Goal: Task Accomplishment & Management: Use online tool/utility

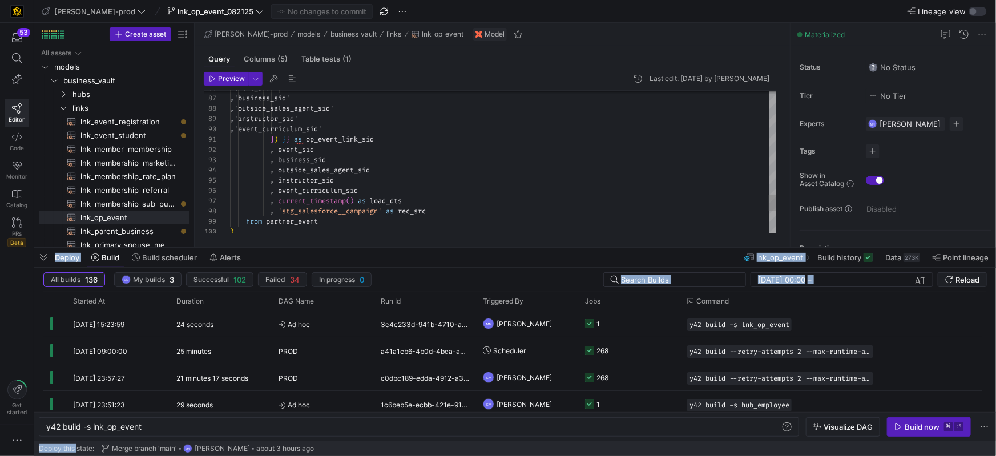
scroll to position [0, 95]
click at [67, 109] on y42-icon "Press SPACE to select this row." at bounding box center [63, 107] width 9 height 9
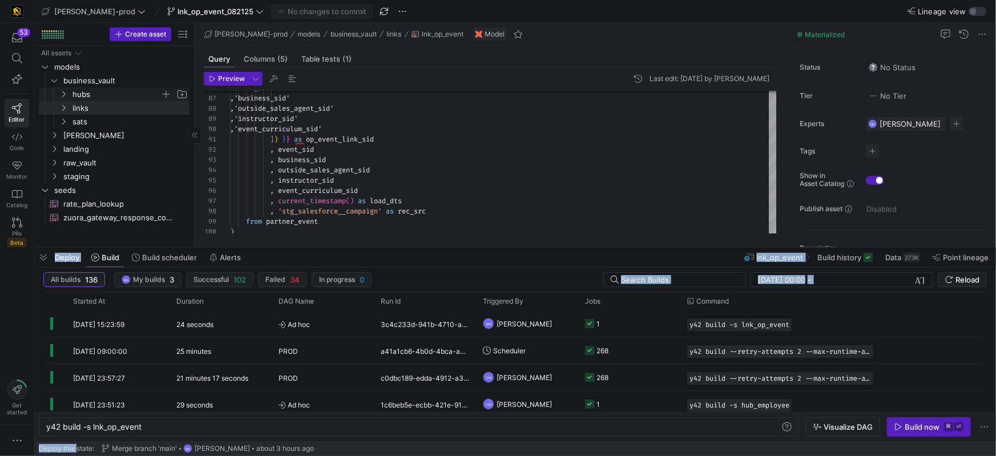
click at [63, 95] on icon "Press SPACE to select this row." at bounding box center [63, 94] width 8 height 7
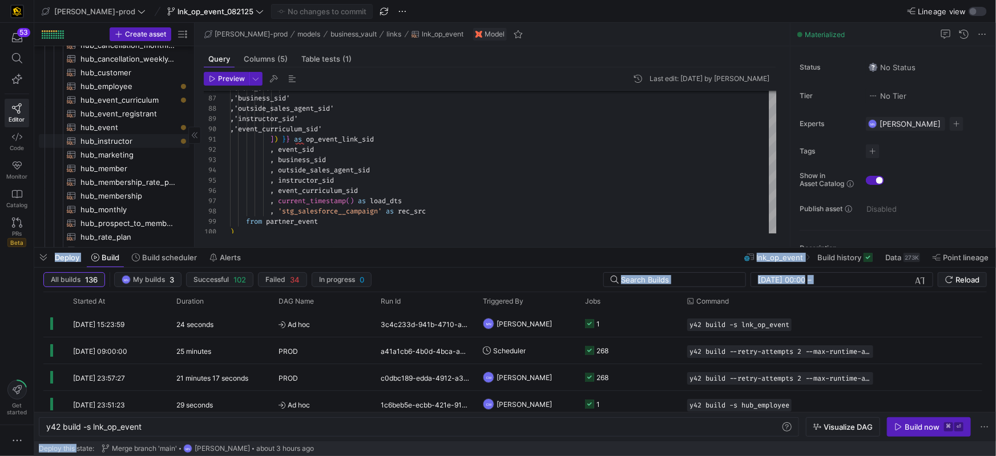
scroll to position [87, 0]
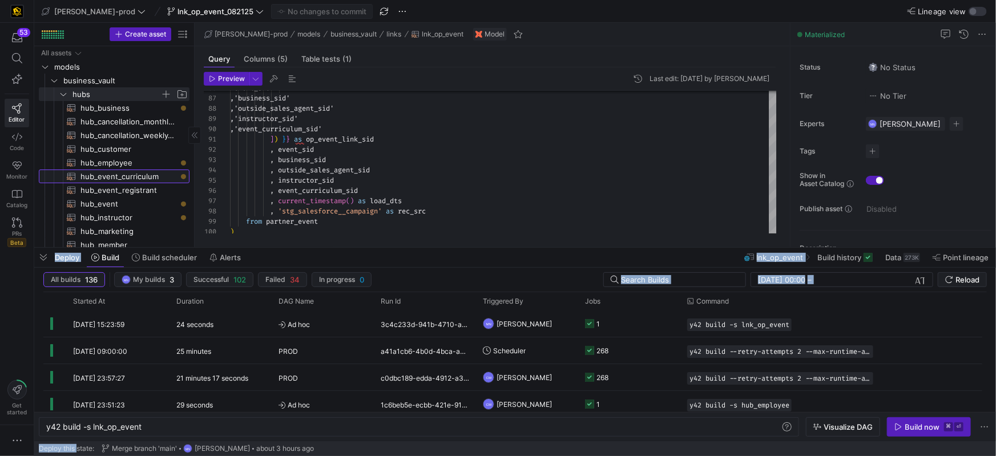
click at [120, 173] on span "hub_event_curriculum​​​​​​​​​​" at bounding box center [128, 176] width 96 height 13
type textarea "{{ config( materialized='incremental' ) }} with hub_event_curriculum as ( selec…"
type textarea "y42 build -s hub_event_curriculum"
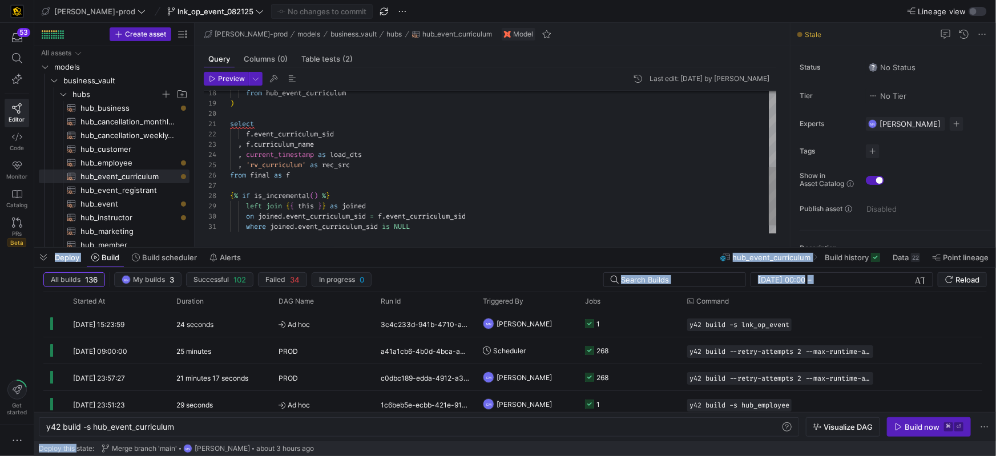
drag, startPoint x: 327, startPoint y: 178, endPoint x: 342, endPoint y: 176, distance: 14.9
click at [327, 178] on div "from final as f" at bounding box center [503, 175] width 547 height 10
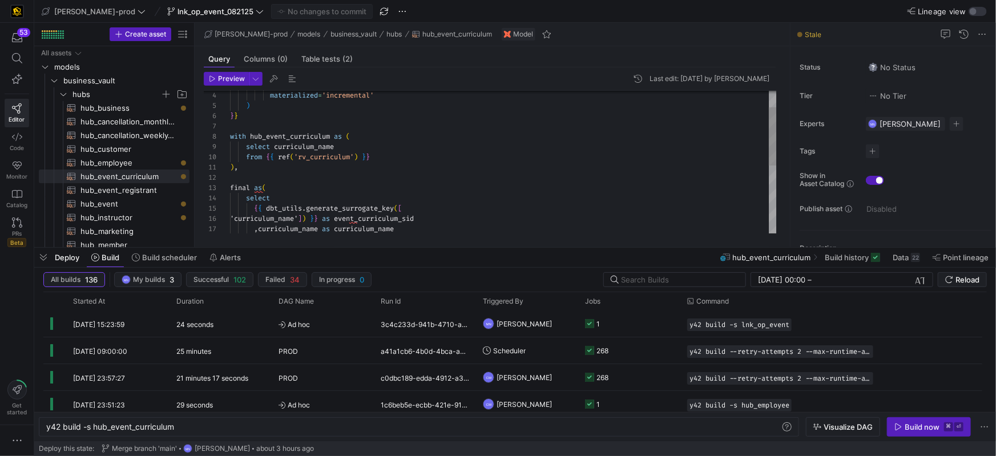
click at [357, 148] on div "final as ( ) , from { { ref ( 'rv_curriculum' ) } } select curriculum_name with…" at bounding box center [503, 224] width 547 height 348
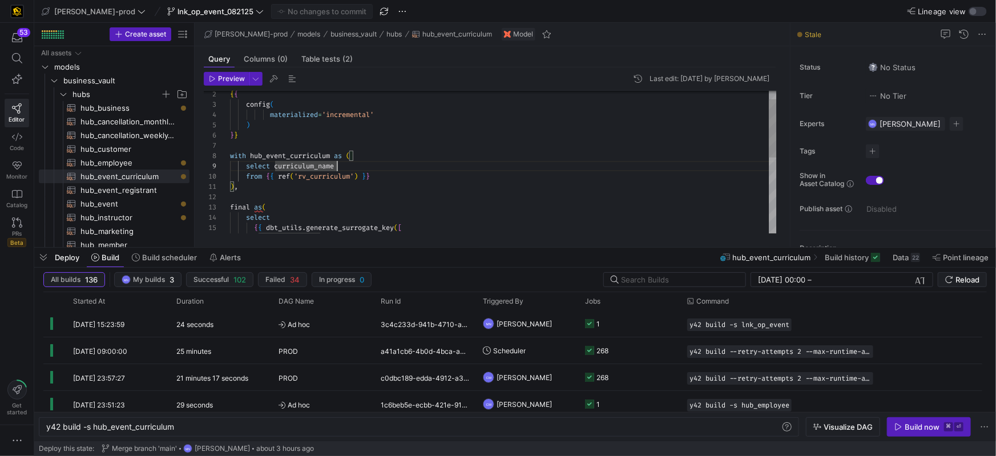
click at [382, 164] on div "final as ( ) , from { { ref ( 'rv_curriculum' ) } } select curriculum_name with…" at bounding box center [503, 244] width 547 height 348
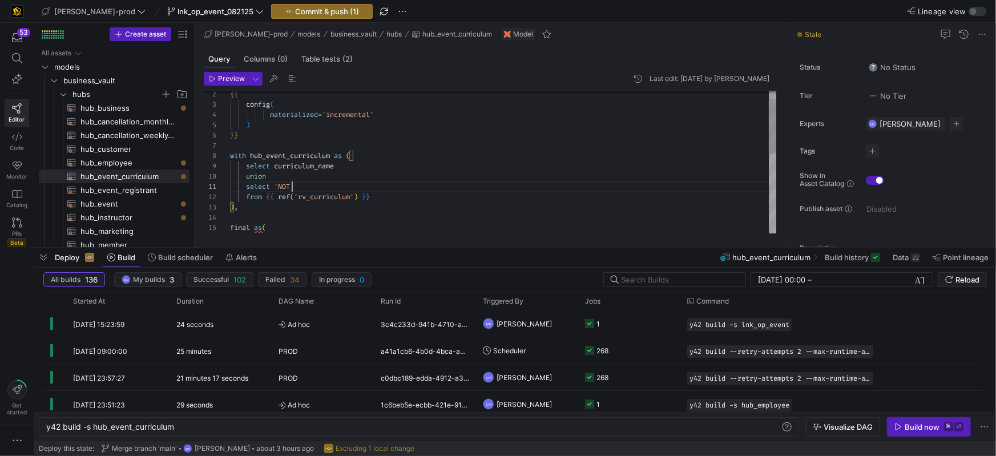
drag, startPoint x: 292, startPoint y: 183, endPoint x: 316, endPoint y: 184, distance: 24.0
click at [367, 183] on div "select 'NOT APPLICABLE'" at bounding box center [503, 186] width 547 height 10
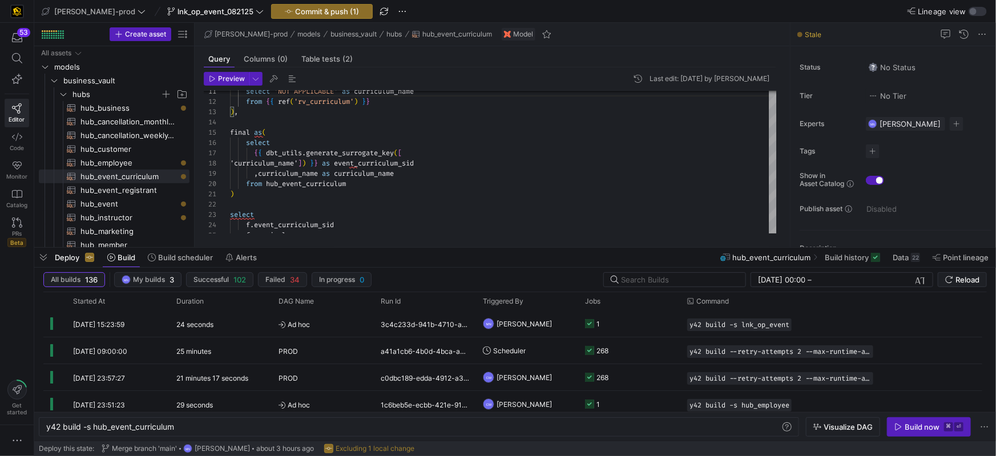
drag, startPoint x: 228, startPoint y: 83, endPoint x: 243, endPoint y: 90, distance: 16.9
click at [228, 83] on span "button" at bounding box center [226, 78] width 44 height 13
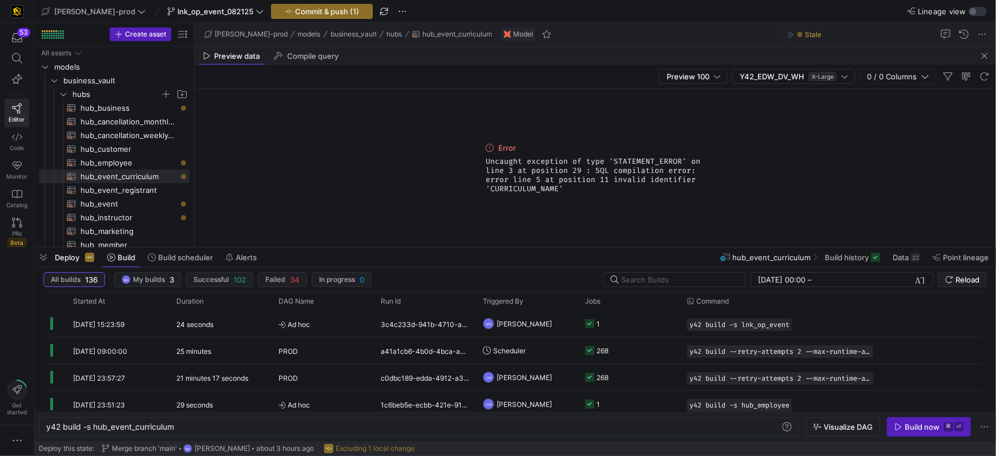
drag, startPoint x: 984, startPoint y: 55, endPoint x: 891, endPoint y: 52, distance: 93.1
click at [985, 55] on span "button" at bounding box center [984, 56] width 14 height 14
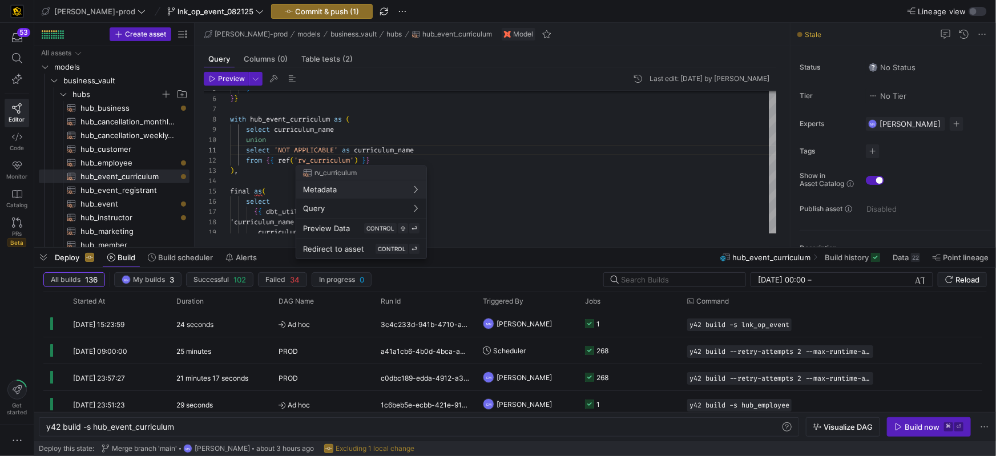
click at [454, 134] on div at bounding box center [498, 228] width 996 height 456
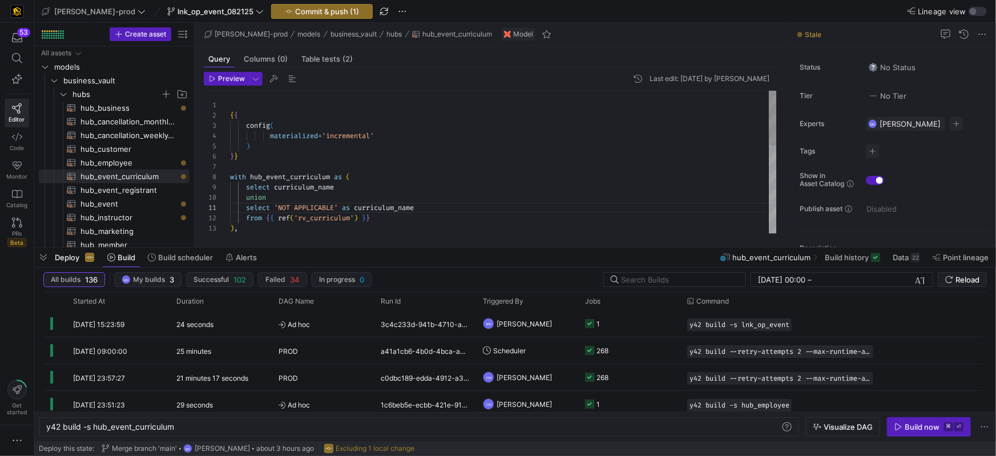
drag, startPoint x: 225, startPoint y: 107, endPoint x: 237, endPoint y: 104, distance: 12.9
click at [225, 107] on div "1" at bounding box center [217, 105] width 26 height 10
click at [237, 104] on div ") , from { { ref ( 'rv_curriculum' ) } } select 'NOT APPLICABLE' as curriculum_…" at bounding box center [503, 275] width 547 height 369
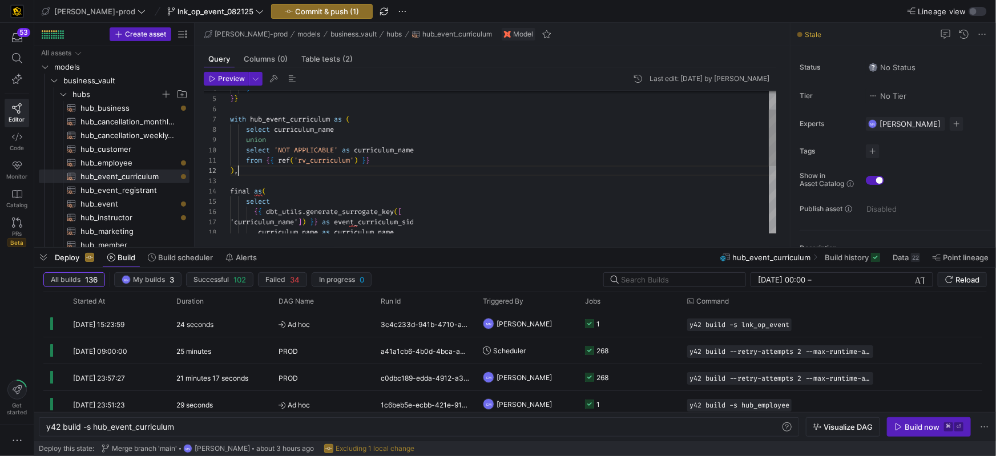
scroll to position [10, 8]
drag, startPoint x: 276, startPoint y: 172, endPoint x: 333, endPoint y: 168, distance: 57.7
click at [276, 172] on div ") ," at bounding box center [503, 170] width 547 height 10
drag, startPoint x: 431, startPoint y: 151, endPoint x: 209, endPoint y: 151, distance: 222.0
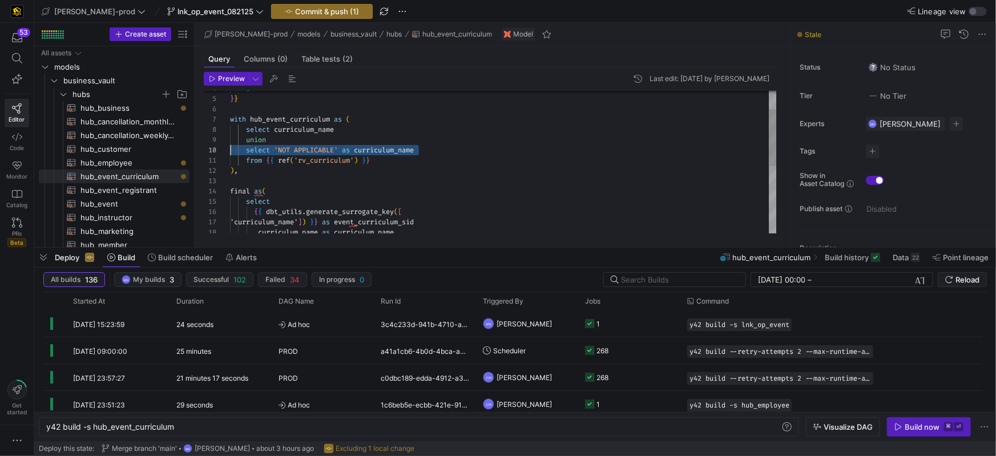
click at [230, 151] on div ") , from { { ref ( 'rv_curriculum' ) } } select 'NOT APPLICABLE' as curriculum_…" at bounding box center [503, 222] width 547 height 358
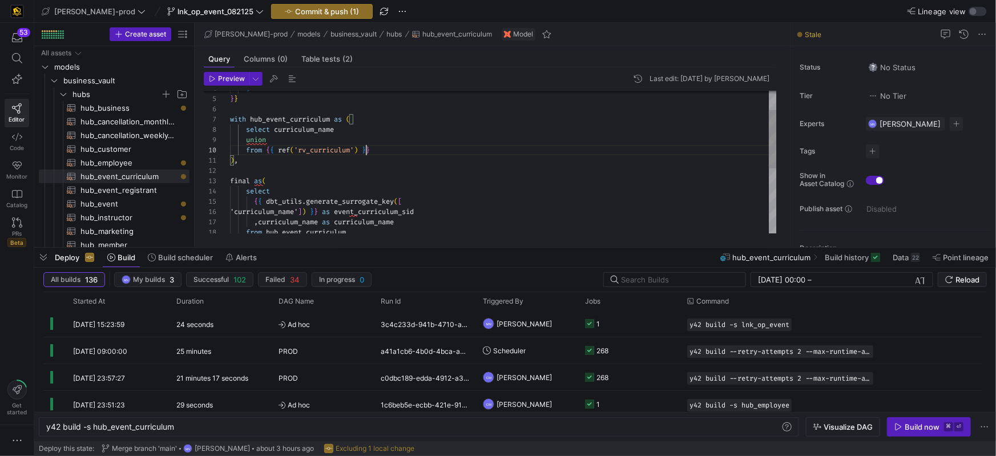
click at [362, 151] on span at bounding box center [360, 150] width 4 height 9
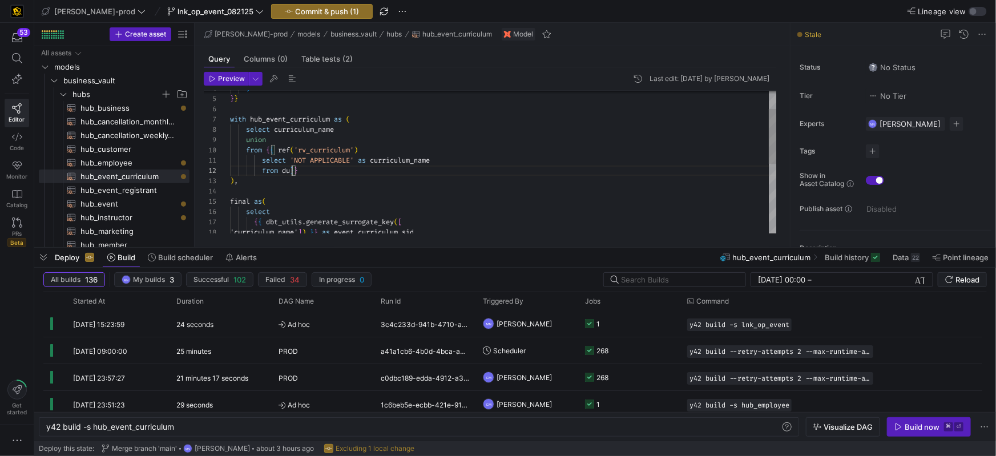
scroll to position [10, 69]
drag, startPoint x: 262, startPoint y: 160, endPoint x: 330, endPoint y: 177, distance: 69.5
drag, startPoint x: 236, startPoint y: 78, endPoint x: 307, endPoint y: 85, distance: 71.1
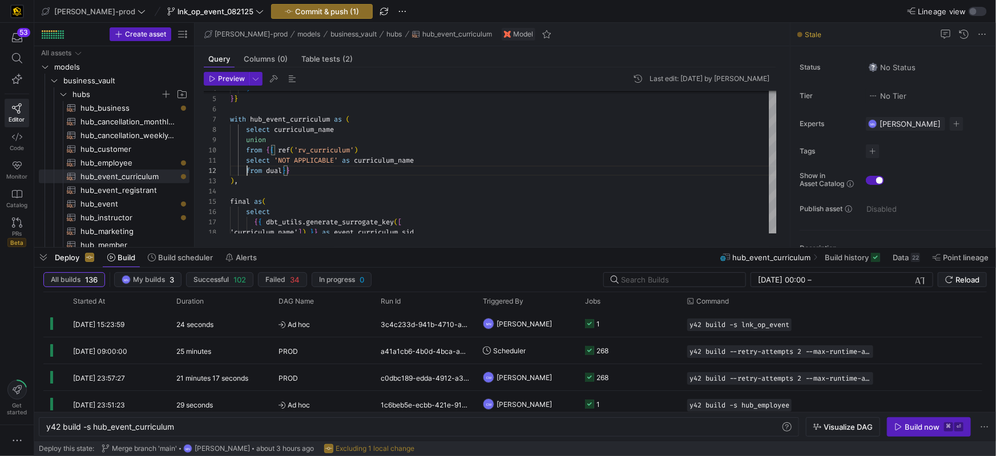
click at [237, 78] on span "Preview" at bounding box center [231, 79] width 27 height 8
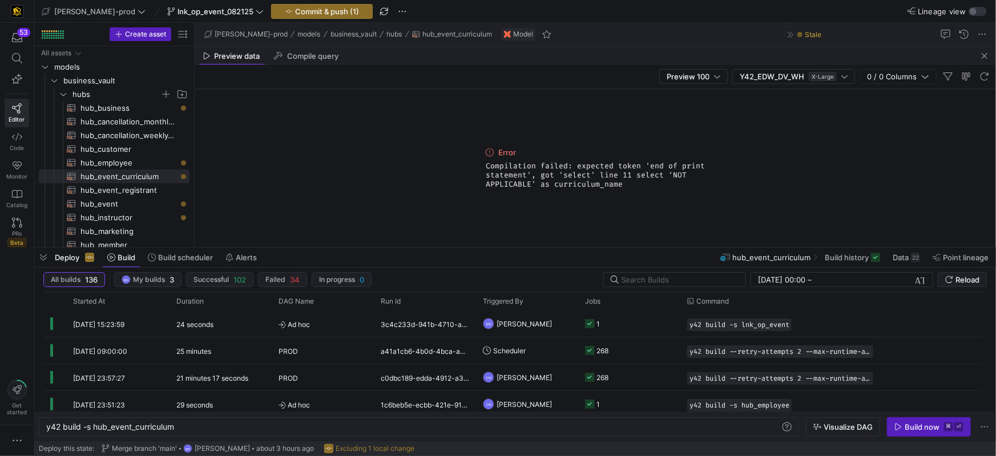
click at [981, 58] on span "button" at bounding box center [984, 56] width 14 height 14
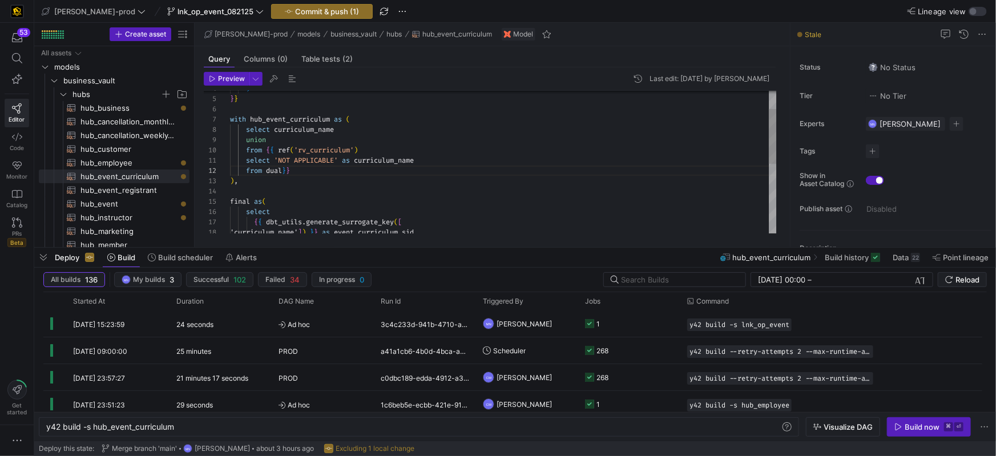
scroll to position [82, 0]
drag, startPoint x: 231, startPoint y: 140, endPoint x: 235, endPoint y: 168, distance: 28.3
click at [205, 139] on div "10 8 9 7 6 5 4 11 12 13 14 15 16 17 18 from { { ref ( 'rv_curriculum' ) select …" at bounding box center [490, 162] width 573 height 143
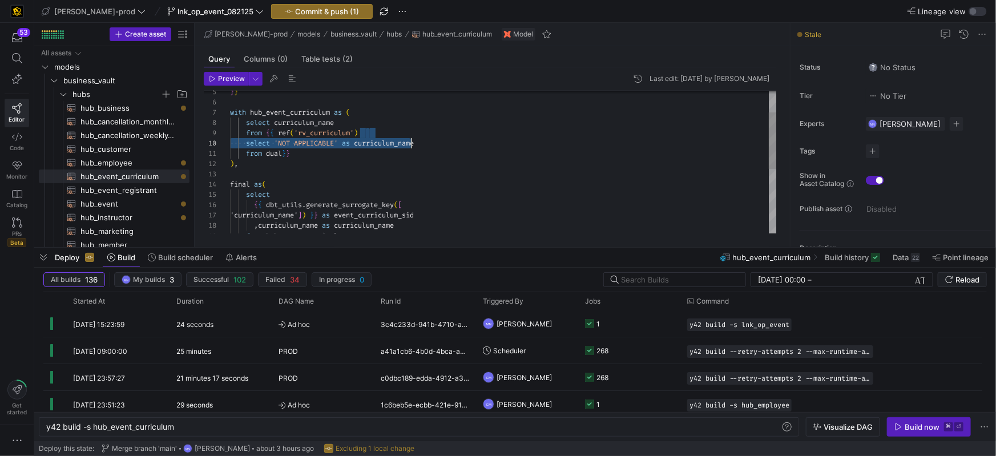
click at [393, 135] on div "from { { ref ( 'rv_curriculum' ) select curriculum_name with hub_event_curricul…" at bounding box center [503, 216] width 547 height 358
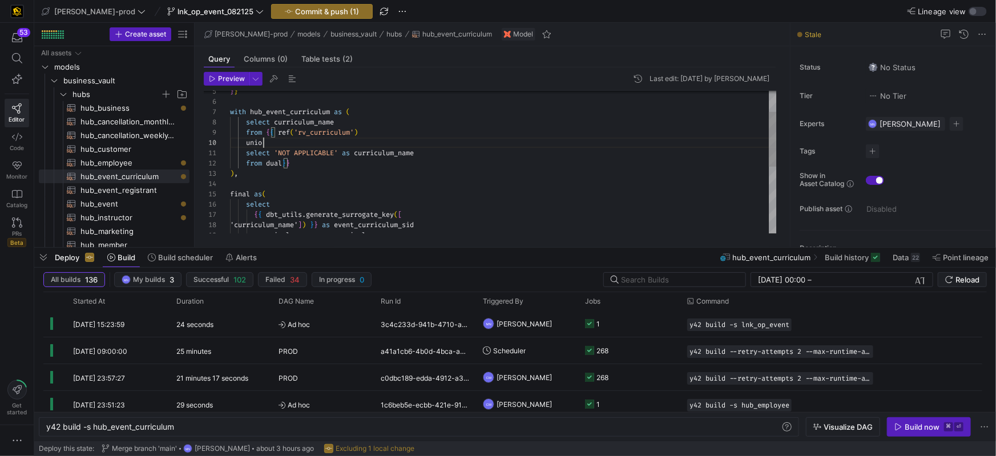
scroll to position [92, 37]
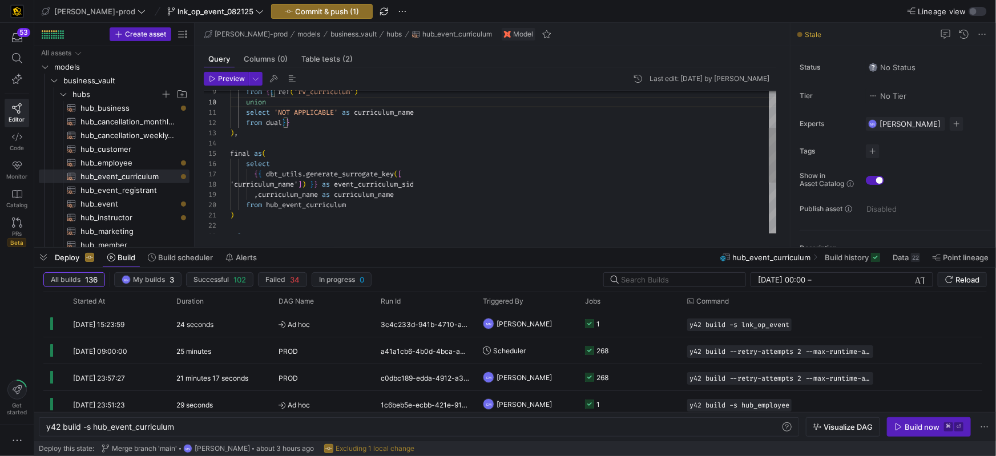
click at [450, 120] on div "from dual } }" at bounding box center [503, 123] width 547 height 10
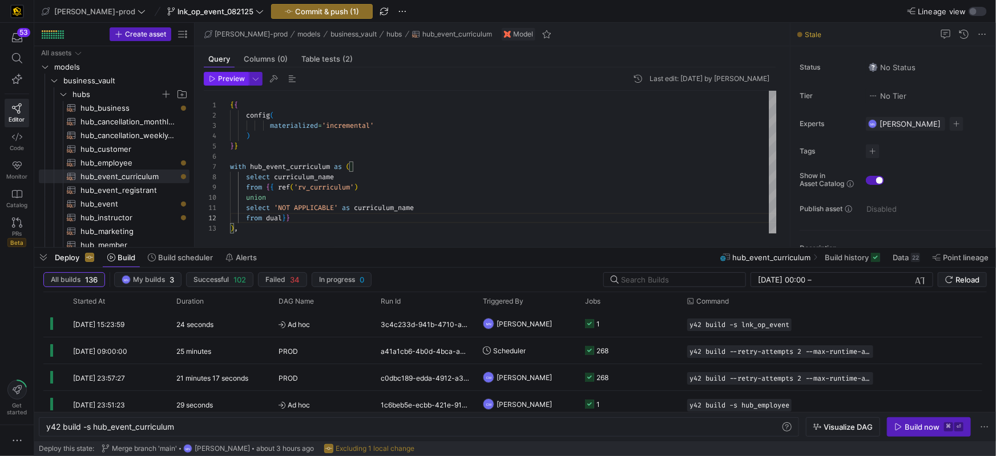
drag, startPoint x: 217, startPoint y: 79, endPoint x: 268, endPoint y: 86, distance: 51.2
click at [218, 79] on span "Preview" at bounding box center [231, 79] width 27 height 8
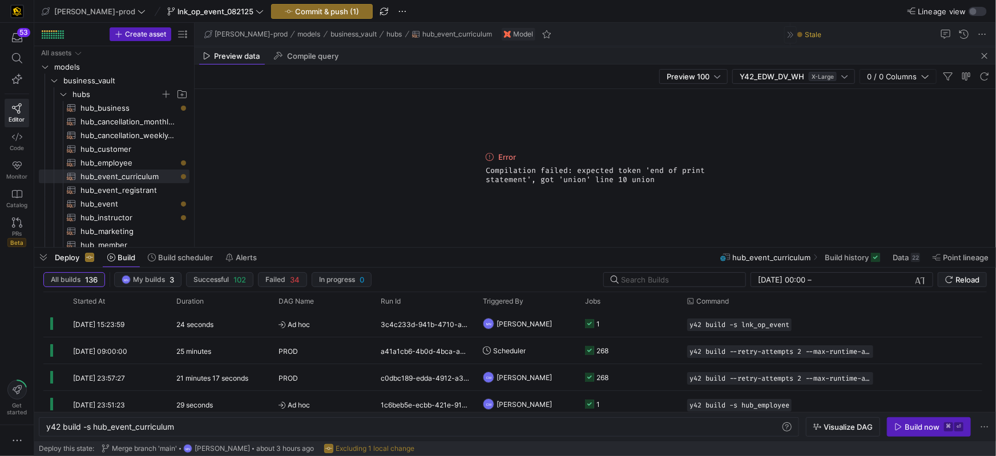
click at [985, 58] on span "button" at bounding box center [984, 56] width 14 height 14
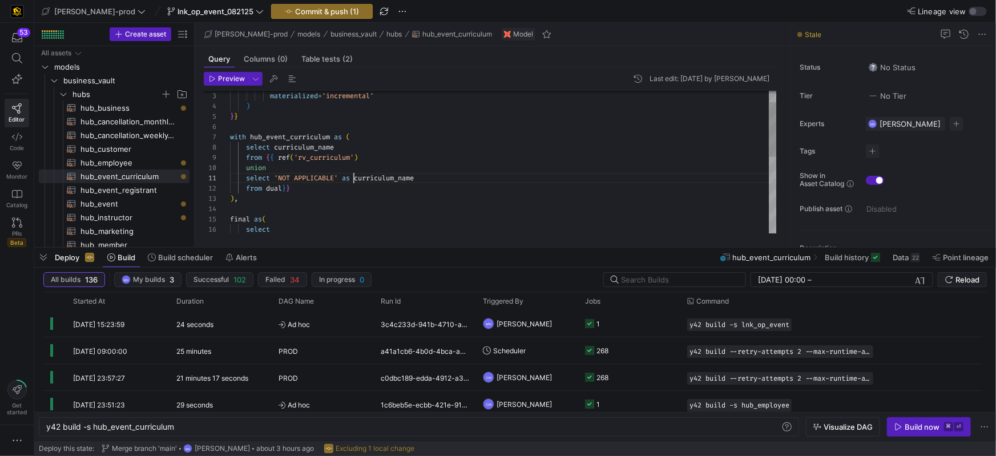
drag, startPoint x: 354, startPoint y: 180, endPoint x: 417, endPoint y: 149, distance: 69.7
click at [354, 180] on span at bounding box center [352, 177] width 4 height 9
click at [223, 77] on span "Preview" at bounding box center [231, 79] width 27 height 8
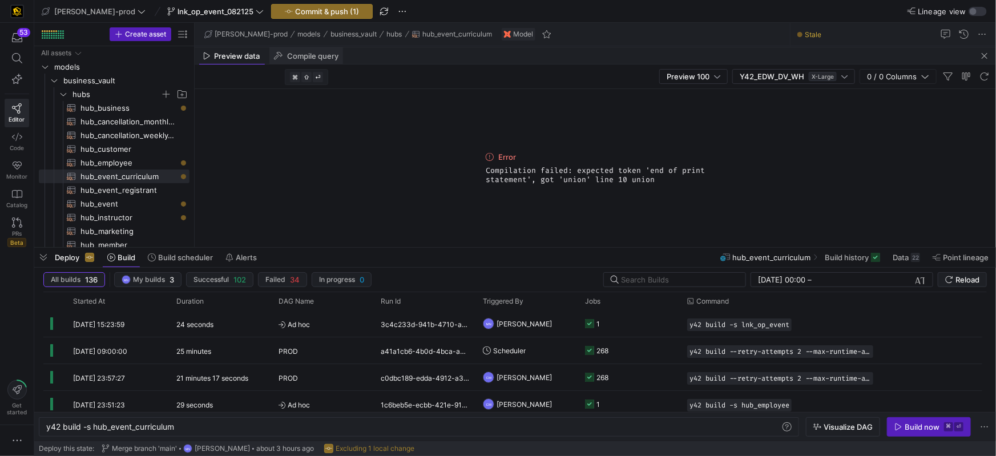
click at [322, 60] on span "Compile query" at bounding box center [312, 55] width 51 height 7
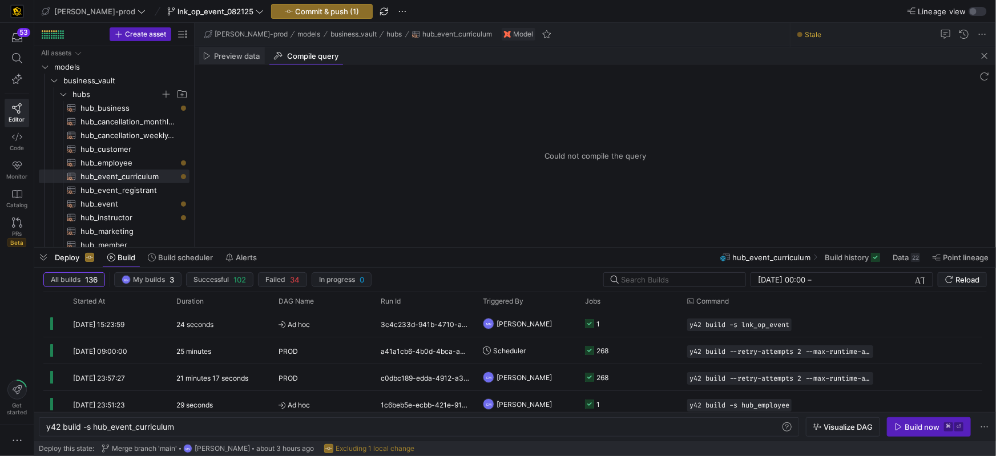
click at [234, 57] on span "Preview data" at bounding box center [238, 55] width 46 height 7
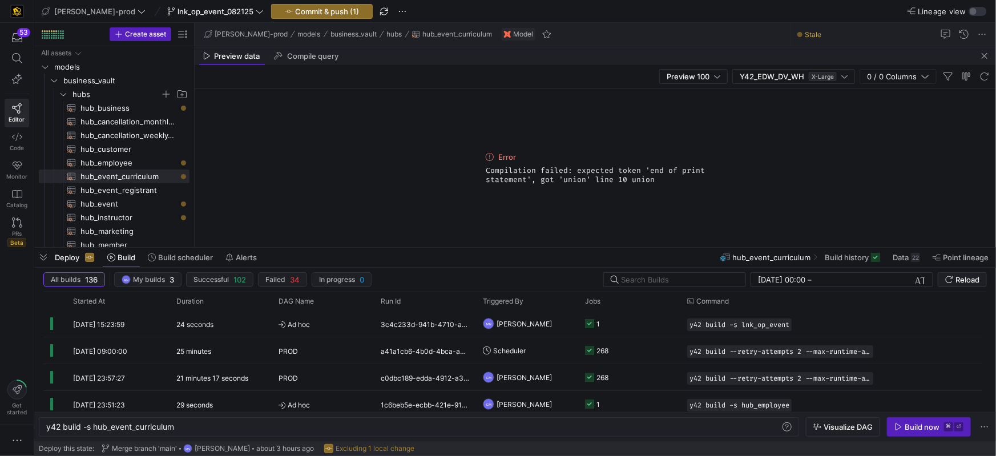
drag, startPoint x: 666, startPoint y: 180, endPoint x: 470, endPoint y: 161, distance: 197.2
click at [470, 161] on div "Error Compilation failed: expected token 'end of print statement', got 'union' …" at bounding box center [595, 168] width 801 height 158
copy div "Error Compilation failed: expected token 'end of print statement', got 'union' …"
click at [984, 57] on span "button" at bounding box center [984, 56] width 14 height 14
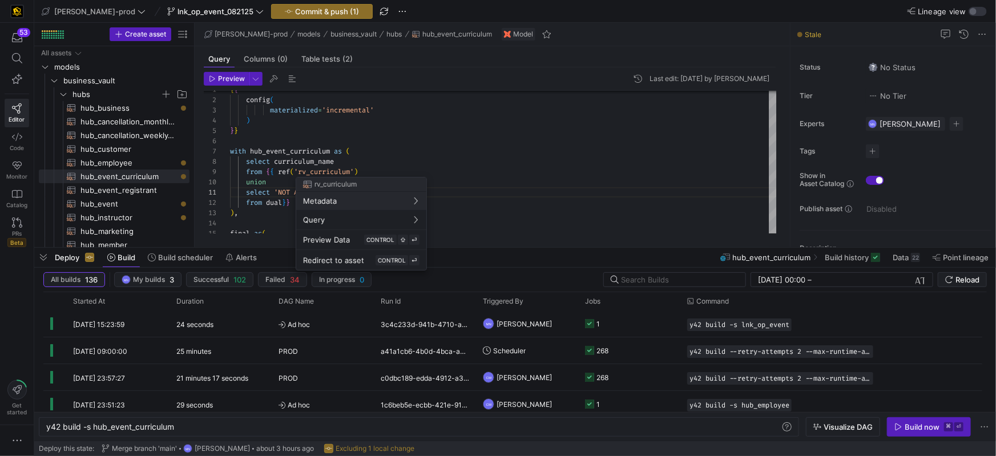
drag, startPoint x: 280, startPoint y: 186, endPoint x: 362, endPoint y: 161, distance: 85.9
click at [280, 184] on div at bounding box center [498, 228] width 996 height 456
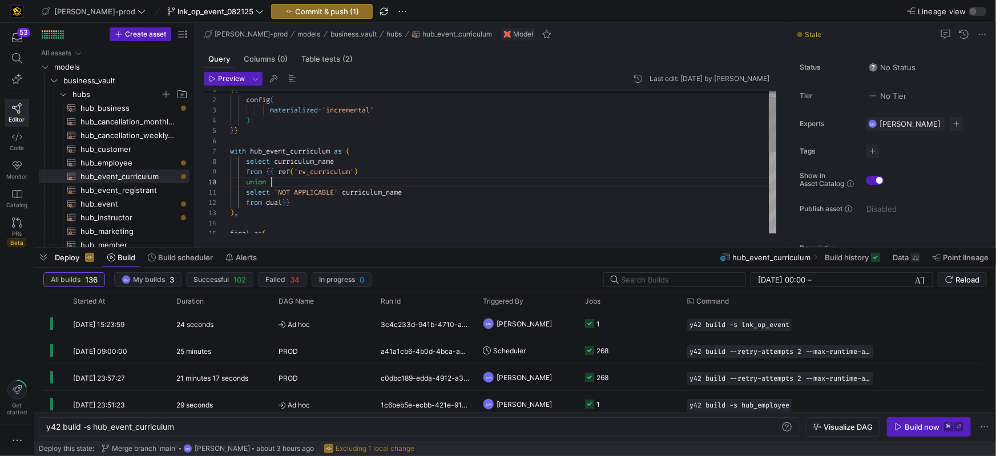
scroll to position [92, 41]
click at [377, 177] on div "union" at bounding box center [503, 182] width 547 height 10
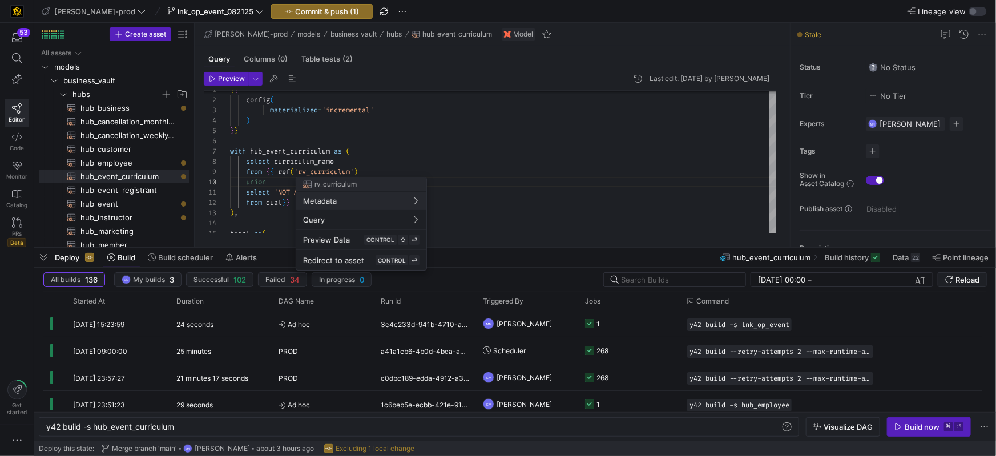
click at [376, 161] on div at bounding box center [498, 228] width 996 height 456
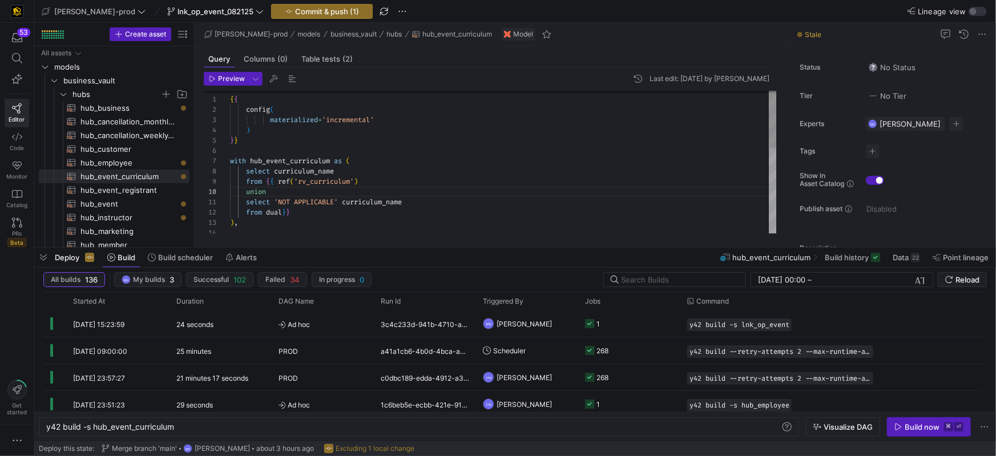
scroll to position [20, 8]
click at [366, 219] on div "from dual } } ) , select 'NOT APPLICABLE' curriculum_name union from { { ref ( …" at bounding box center [503, 269] width 547 height 369
drag, startPoint x: 230, startPoint y: 78, endPoint x: 281, endPoint y: 86, distance: 52.0
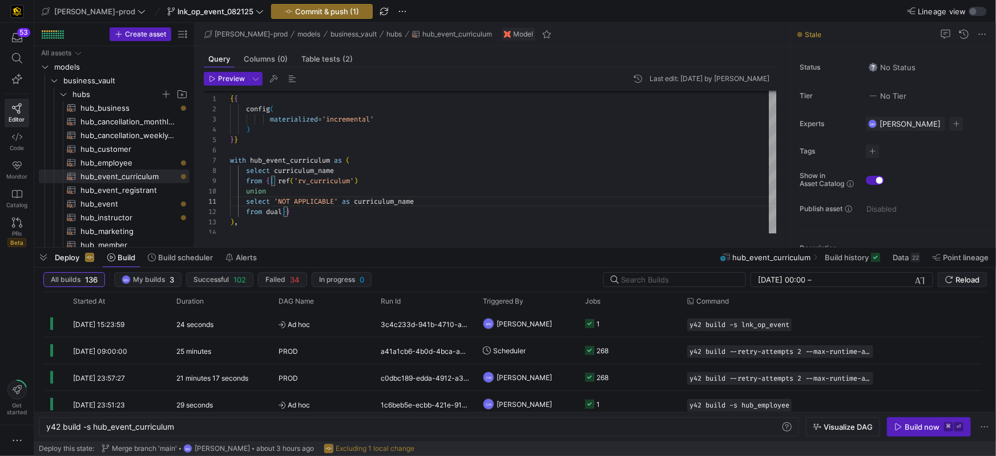
click at [230, 78] on span "Preview" at bounding box center [231, 79] width 27 height 8
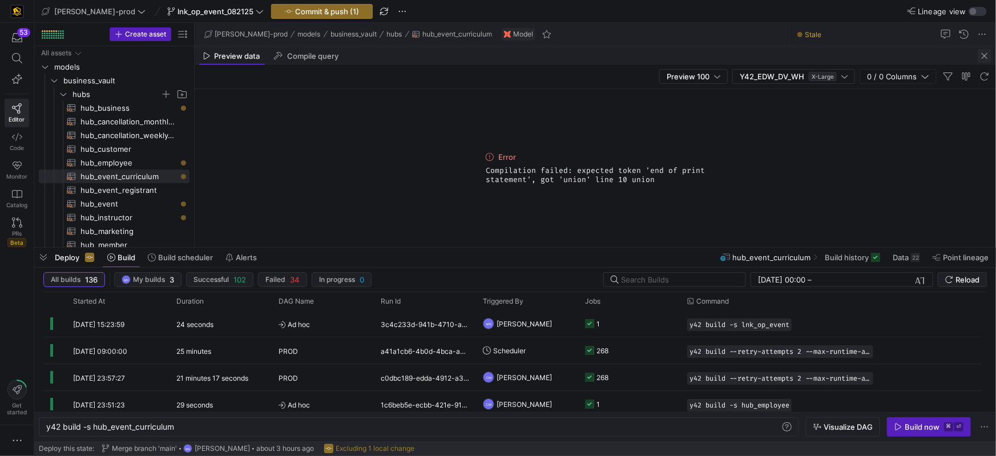
click at [983, 58] on span "button" at bounding box center [984, 56] width 14 height 14
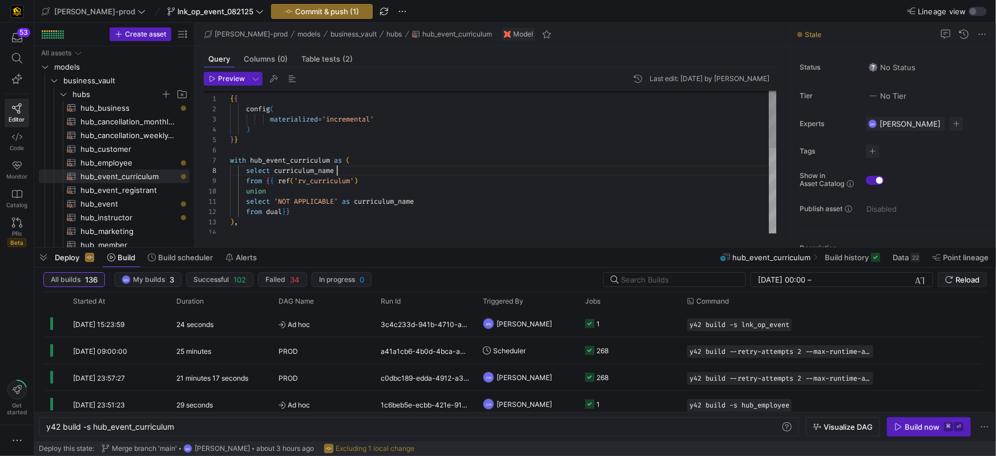
click at [381, 168] on div "select curriculum_name" at bounding box center [503, 170] width 547 height 10
drag, startPoint x: 282, startPoint y: 209, endPoint x: 246, endPoint y: 198, distance: 38.1
click at [214, 195] on div "7 6 5 4 3 2 1 8 9 10 11 12 13 14 with hub_event_curriculum as ( } } ) materiali…" at bounding box center [490, 162] width 573 height 143
click at [366, 160] on div "with hub_event_curriculum as (" at bounding box center [503, 159] width 547 height 10
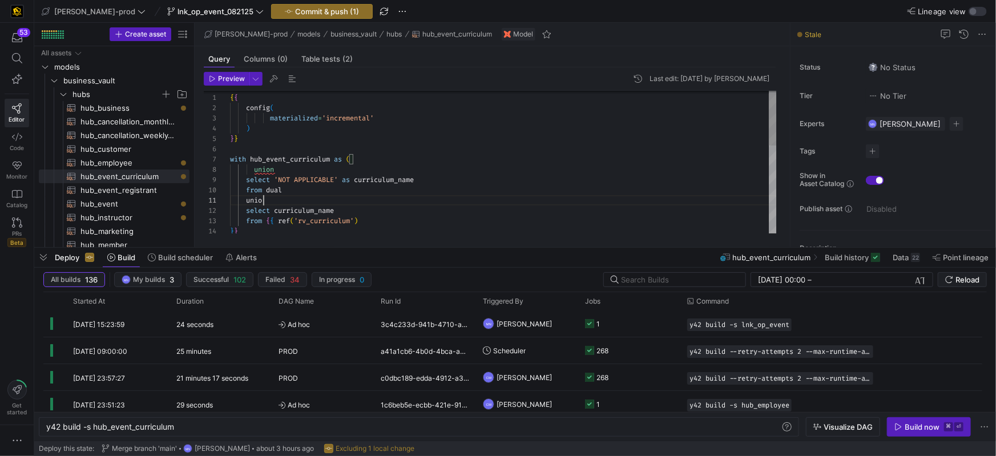
scroll to position [0, 37]
click at [285, 173] on div "with hub_event_curriculum as ( } } ) materialized = 'incremental' config ( { { …" at bounding box center [503, 277] width 547 height 389
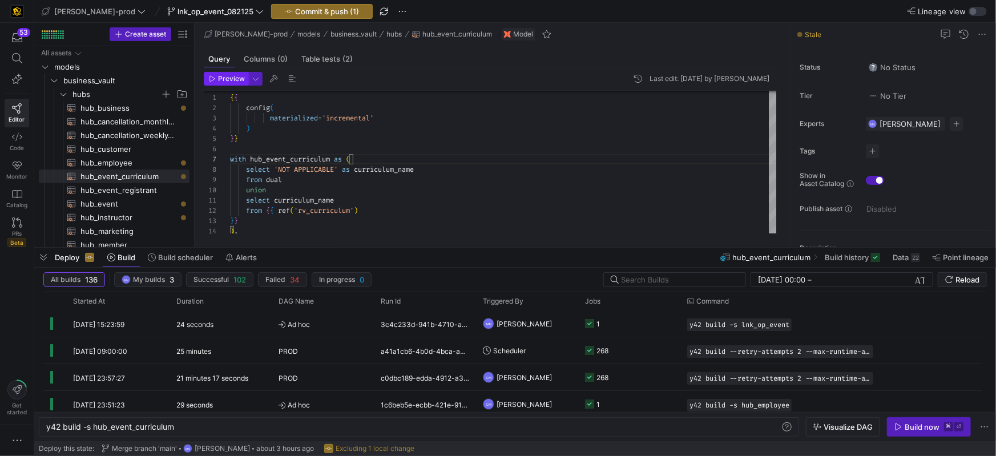
drag, startPoint x: 233, startPoint y: 78, endPoint x: 240, endPoint y: 78, distance: 6.8
click at [233, 78] on span "Preview" at bounding box center [231, 79] width 27 height 8
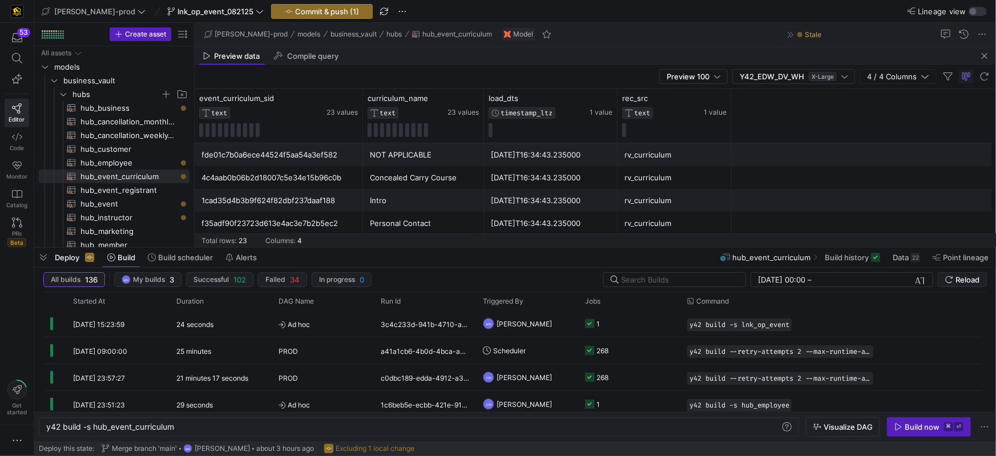
click at [989, 54] on span "button" at bounding box center [984, 56] width 14 height 14
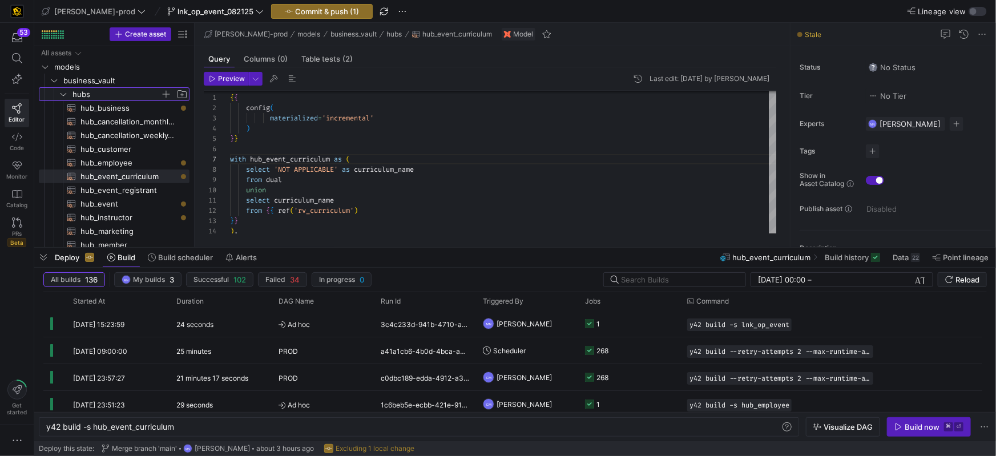
click at [67, 91] on y42-icon "Press SPACE to select this row." at bounding box center [63, 94] width 9 height 9
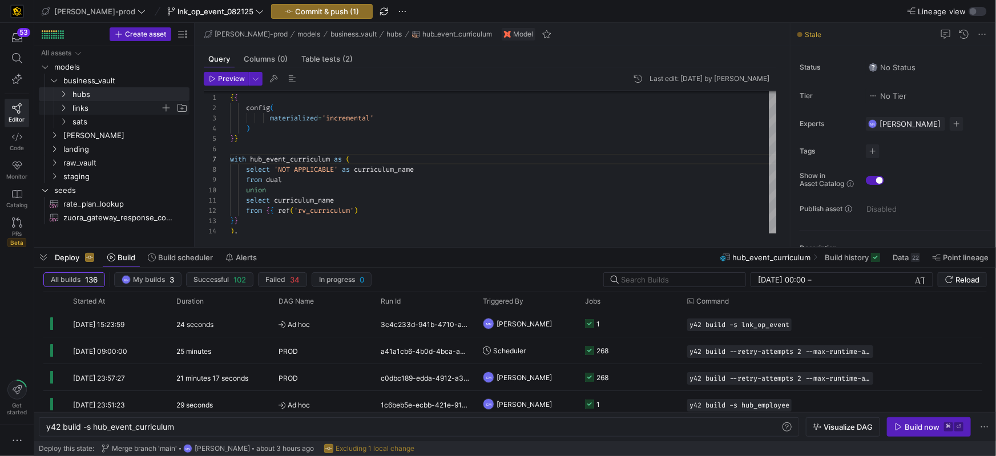
click at [62, 107] on icon "Press SPACE to select this row." at bounding box center [63, 107] width 8 height 7
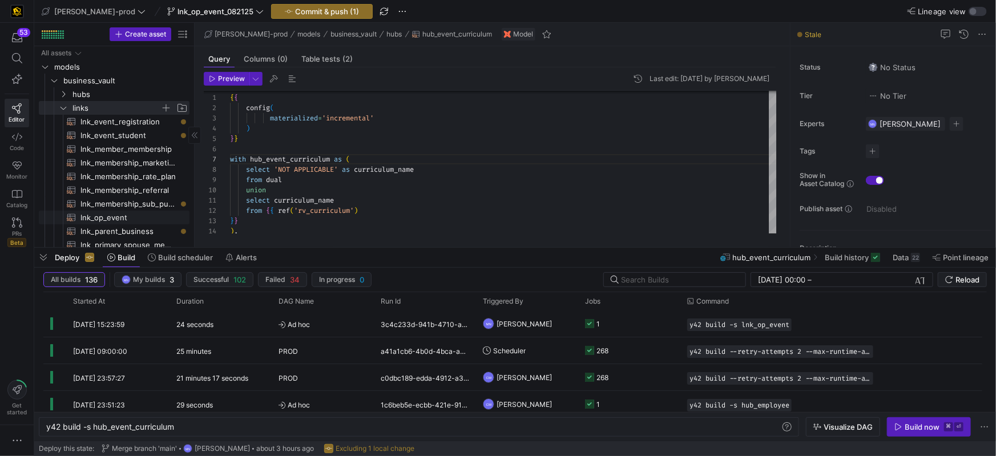
click at [122, 219] on span "lnk_op_event​​​​​​​​​​" at bounding box center [128, 217] width 96 height 13
type textarea "{{ config( materialized = 'incremental' ) }} with campaign_event_account as ( s…"
type textarea "y42 build -s lnk_op_event"
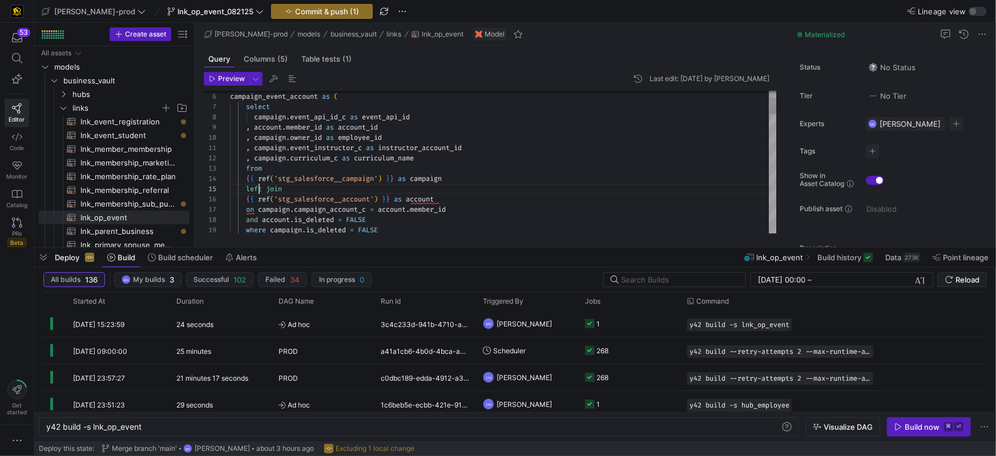
click at [260, 189] on span "left" at bounding box center [254, 188] width 16 height 9
click at [565, 177] on div "{ { ref ( 'stg_salesforce__campaign' ) } } as campaign" at bounding box center [503, 178] width 547 height 10
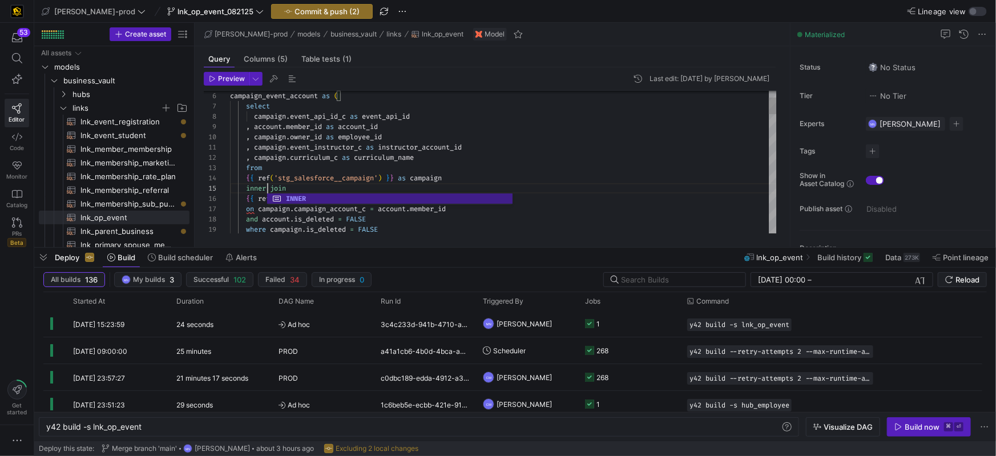
scroll to position [31, 217]
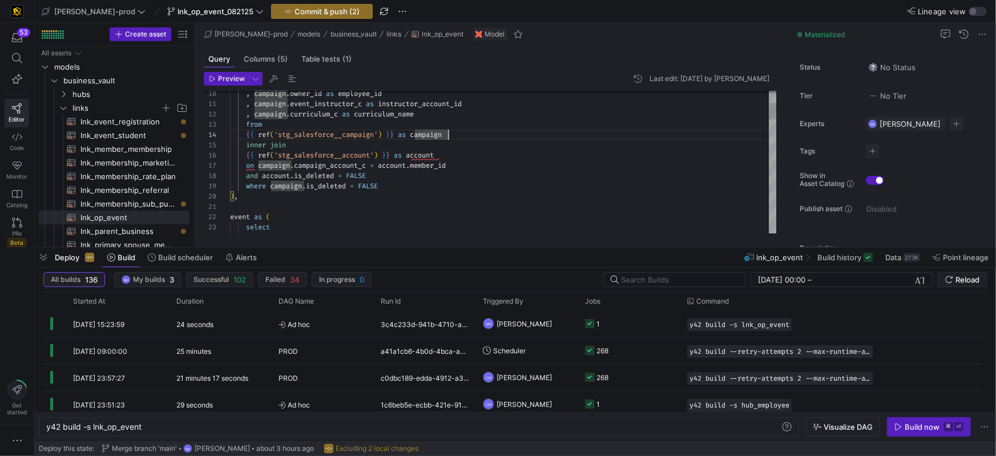
click at [465, 167] on div "on campaign . campaign_account_c = account . member_id" at bounding box center [503, 165] width 547 height 10
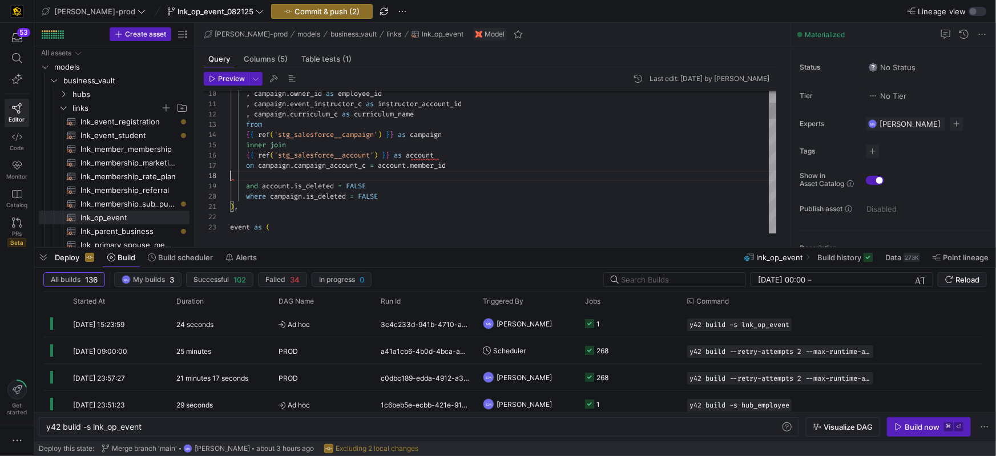
scroll to position [62, 222]
click at [502, 143] on div "inner join" at bounding box center [503, 145] width 547 height 10
click at [488, 135] on div "{ { ref ( 'stg_salesforce__campaign' ) } } as campaign" at bounding box center [503, 133] width 547 height 10
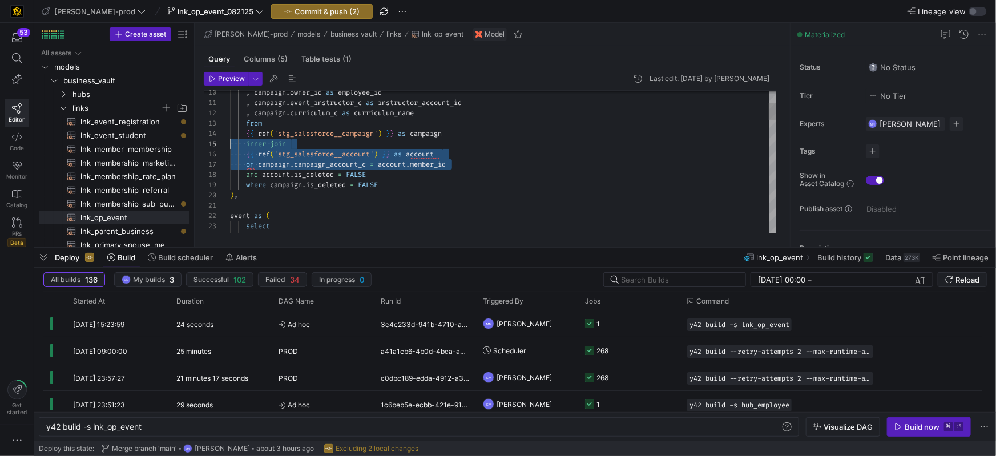
scroll to position [41, 0]
drag, startPoint x: 432, startPoint y: 163, endPoint x: 222, endPoint y: 146, distance: 210.6
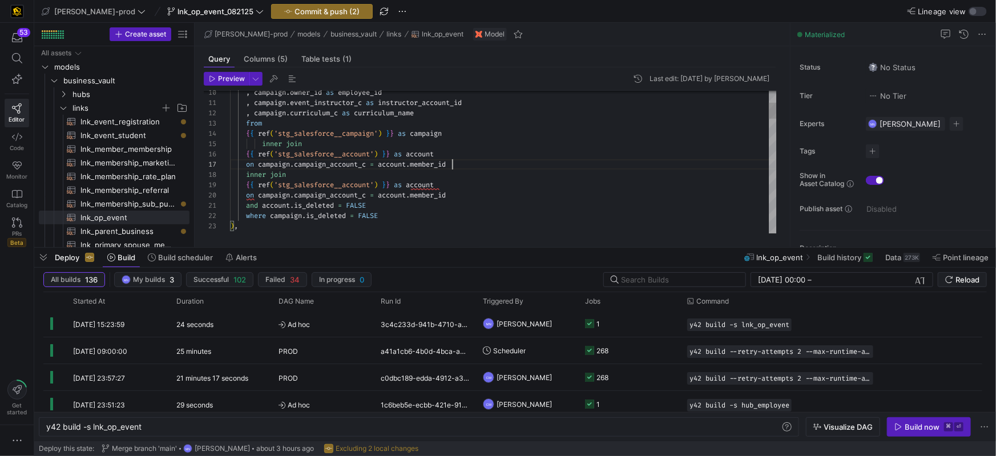
scroll to position [62, 222]
drag, startPoint x: 265, startPoint y: 144, endPoint x: 285, endPoint y: 143, distance: 20.0
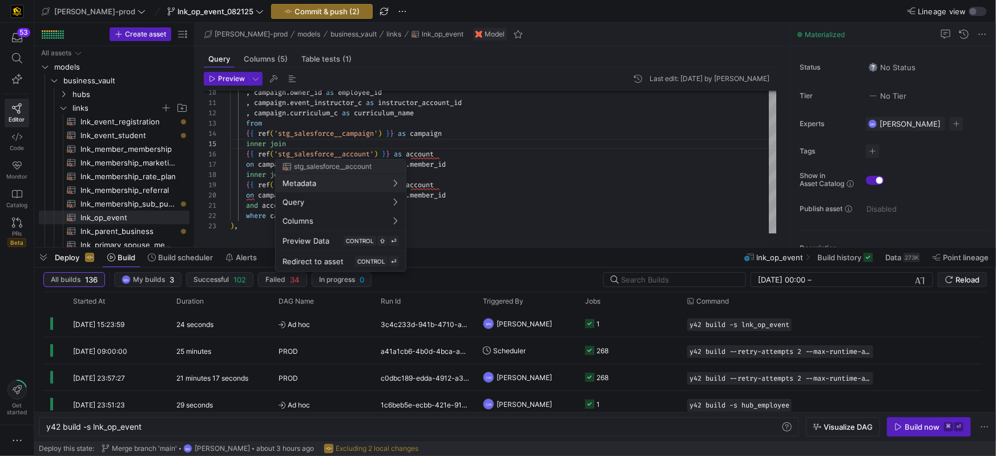
click at [374, 153] on div at bounding box center [498, 228] width 996 height 456
click at [374, 154] on div at bounding box center [498, 228] width 996 height 456
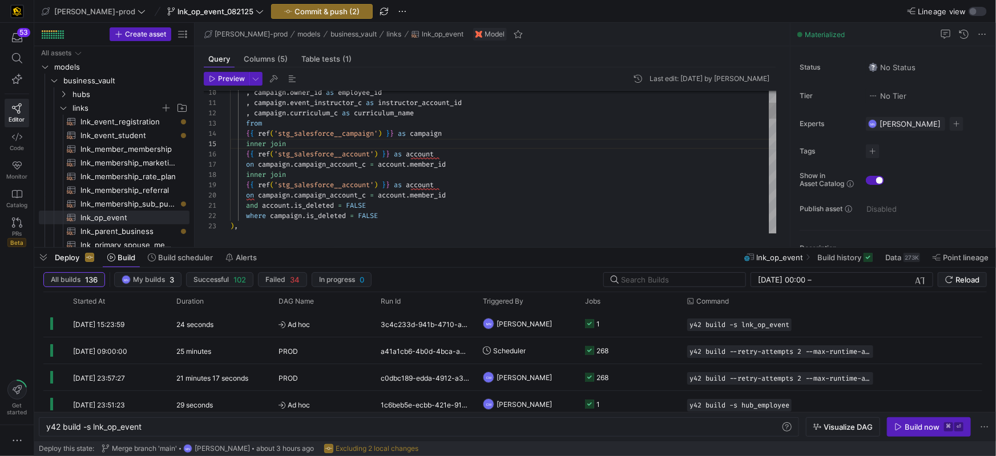
scroll to position [51, 209]
click at [510, 149] on div "{ { ref ( 'stg_salesforce__account' ) } } as account" at bounding box center [503, 154] width 547 height 10
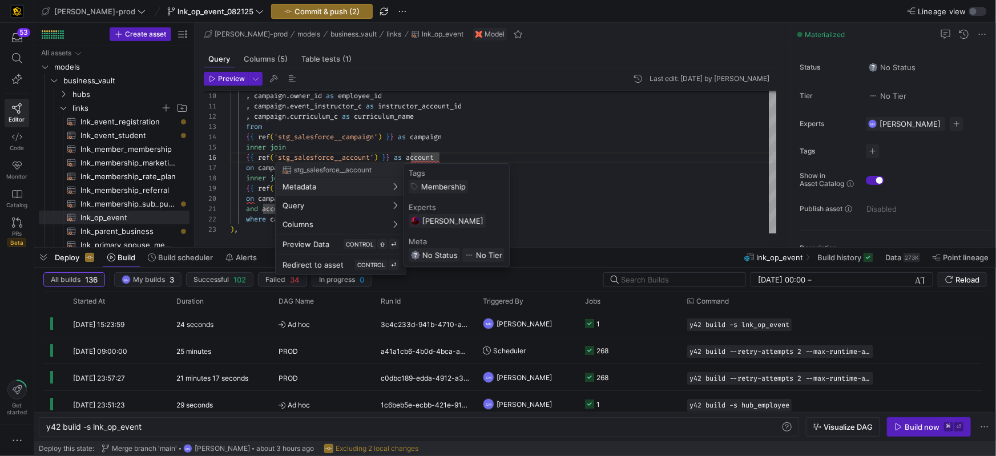
drag, startPoint x: 346, startPoint y: 156, endPoint x: 395, endPoint y: 154, distance: 49.1
click at [348, 156] on div at bounding box center [498, 228] width 996 height 456
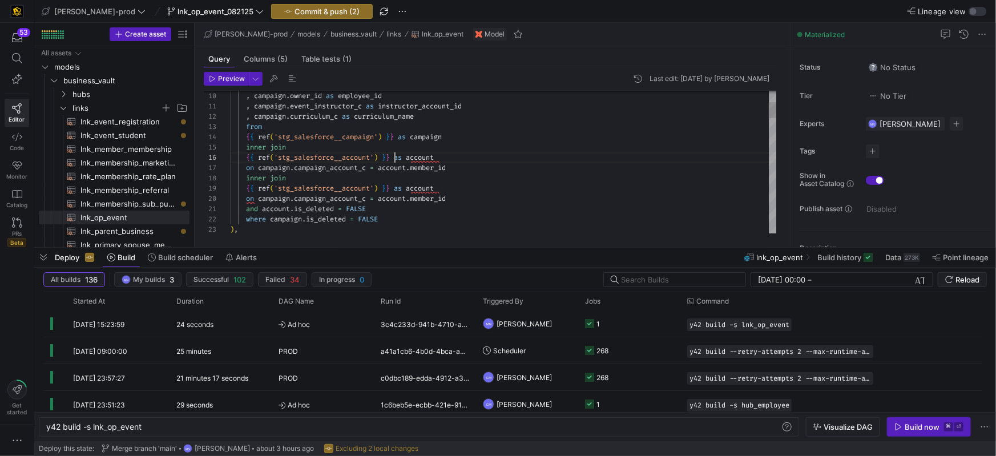
drag, startPoint x: 393, startPoint y: 156, endPoint x: 456, endPoint y: 151, distance: 63.5
click at [390, 156] on span "}" at bounding box center [388, 157] width 4 height 9
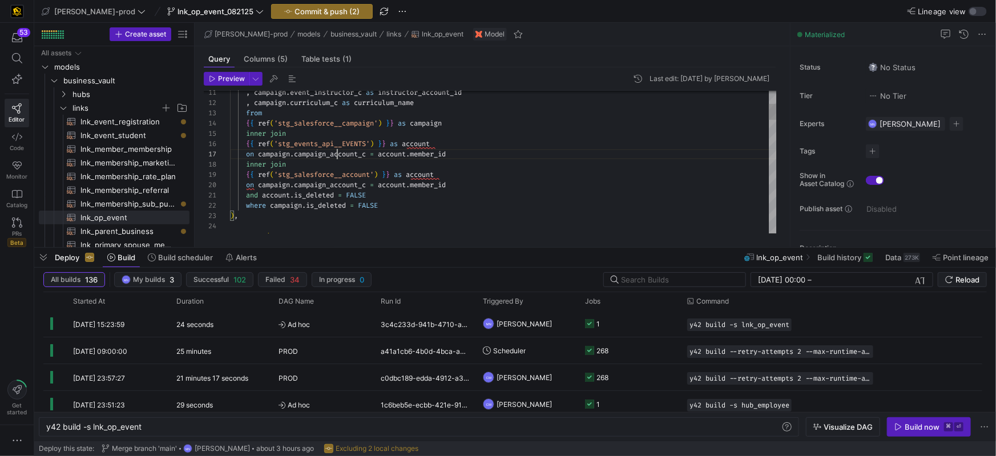
click at [336, 154] on span "campaign_account_c" at bounding box center [330, 153] width 72 height 9
click at [335, 153] on span "campaign_account_c" at bounding box center [330, 153] width 72 height 9
type textarea ", campaign.event_instructor_c as instructor_account_id , campaign.curriculum_c …"
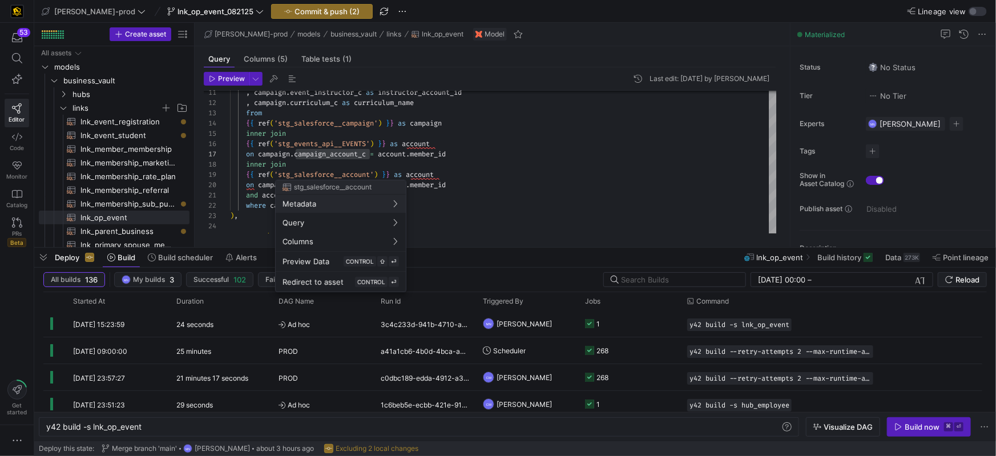
click at [500, 136] on div at bounding box center [498, 228] width 996 height 456
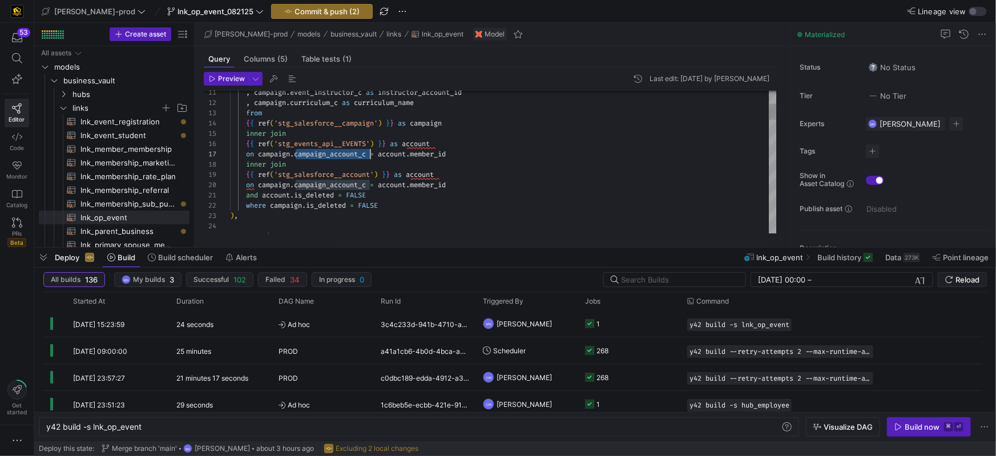
click at [331, 152] on span "campaign_account_c" at bounding box center [330, 153] width 72 height 9
drag, startPoint x: 331, startPoint y: 152, endPoint x: 347, endPoint y: 151, distance: 16.1
click at [331, 152] on span "campaign_account_c" at bounding box center [330, 153] width 72 height 9
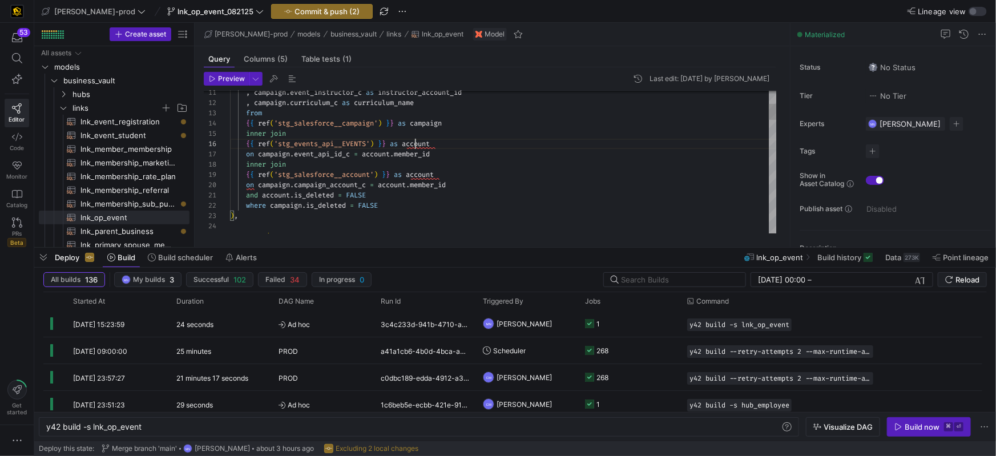
click at [413, 144] on span "account" at bounding box center [416, 143] width 28 height 9
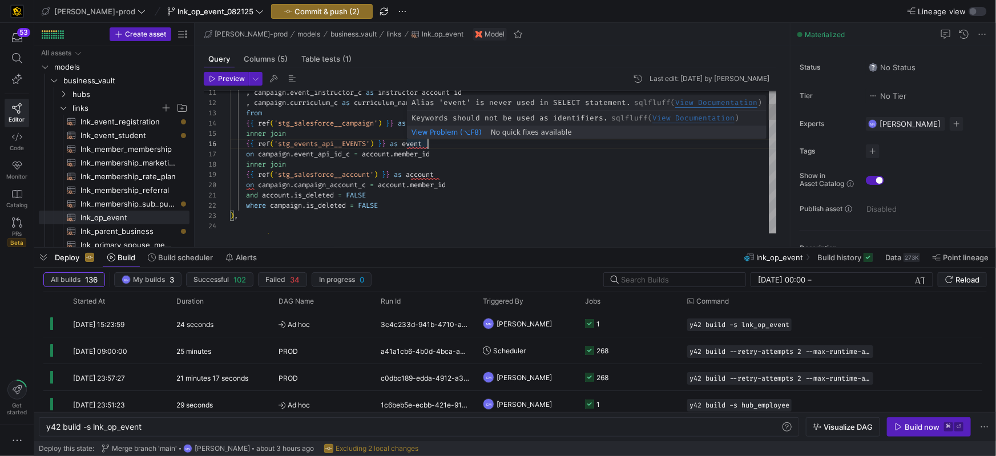
scroll to position [51, 201]
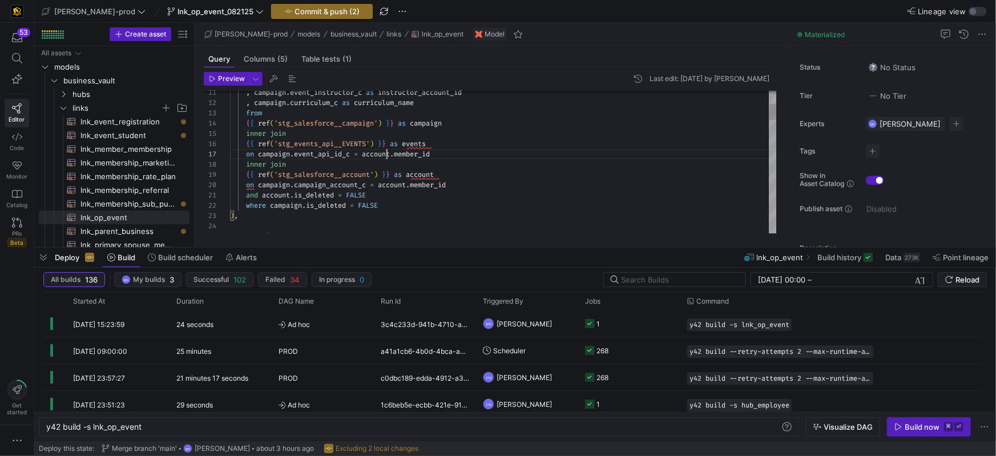
type textarea ", campaign.event_instructor_c as instructor_account_id , campaign.curriculum_c …"
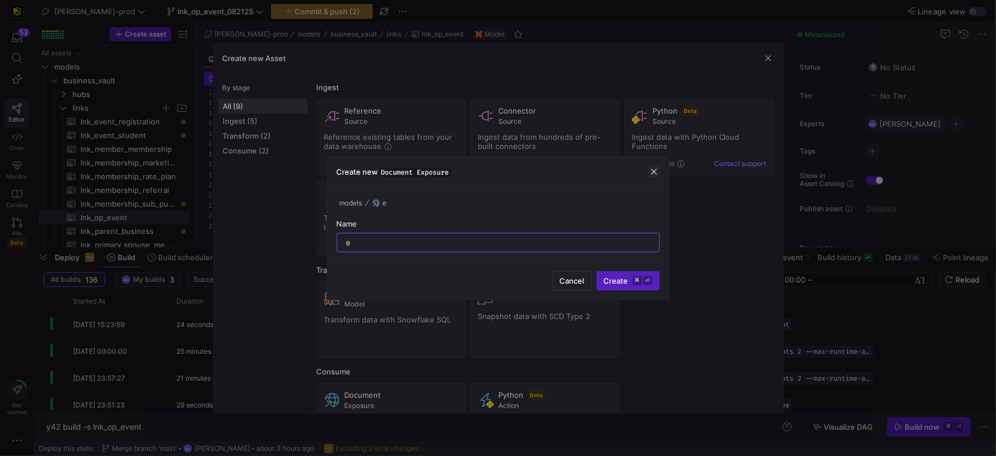
type input "e"
click at [650, 172] on span "button" at bounding box center [653, 171] width 11 height 11
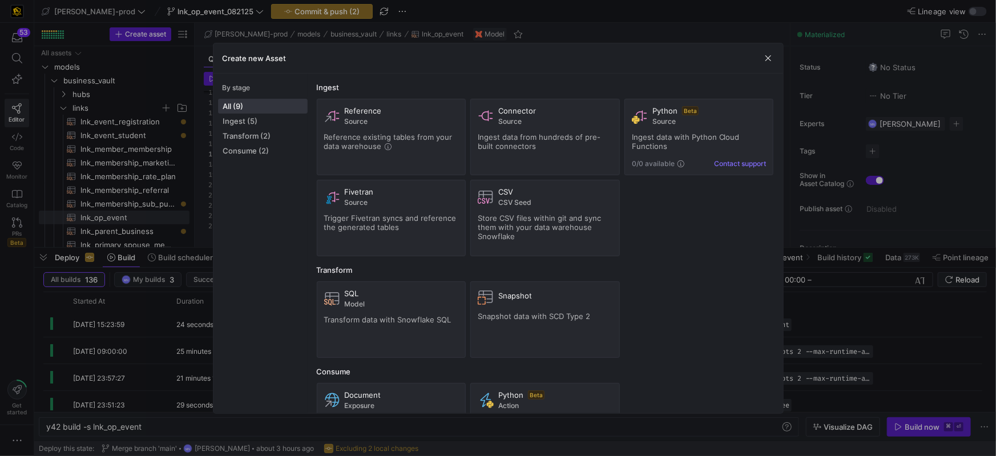
drag, startPoint x: 769, startPoint y: 58, endPoint x: 762, endPoint y: 58, distance: 6.3
click at [768, 58] on span "button" at bounding box center [767, 57] width 11 height 11
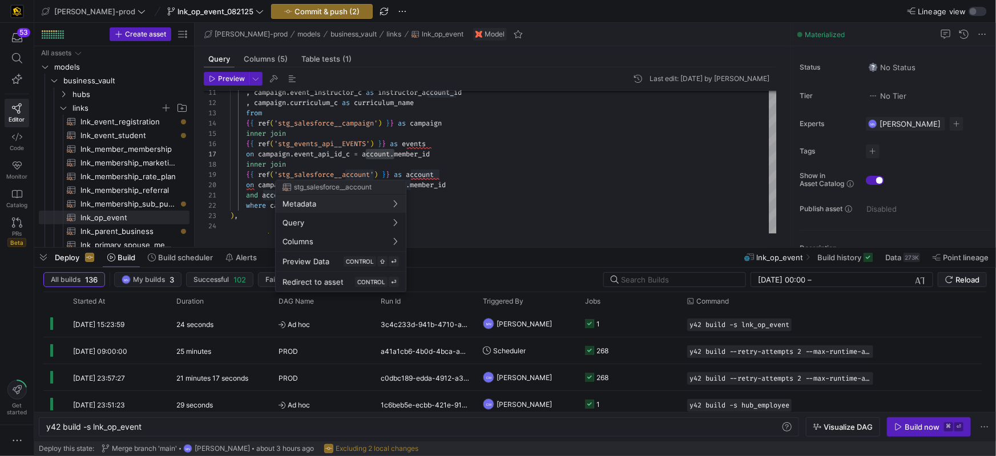
click at [450, 142] on div at bounding box center [498, 228] width 996 height 456
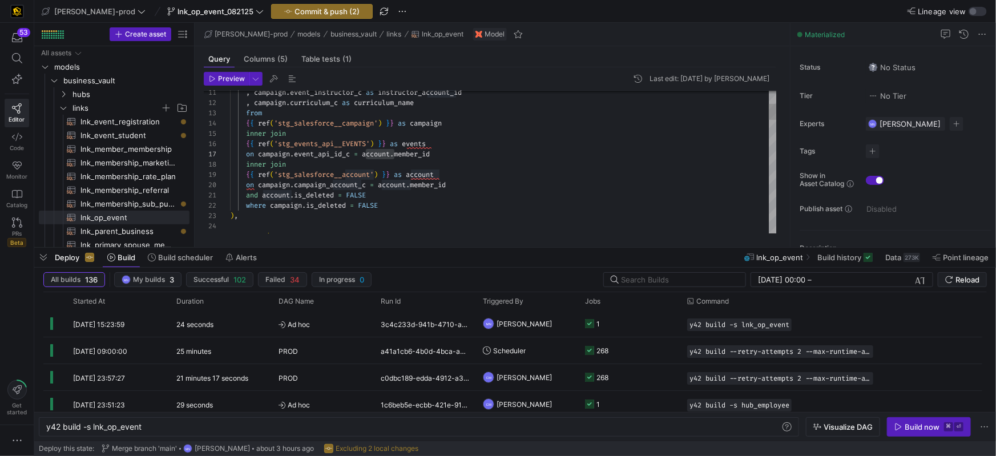
click at [379, 151] on span "account" at bounding box center [376, 153] width 28 height 9
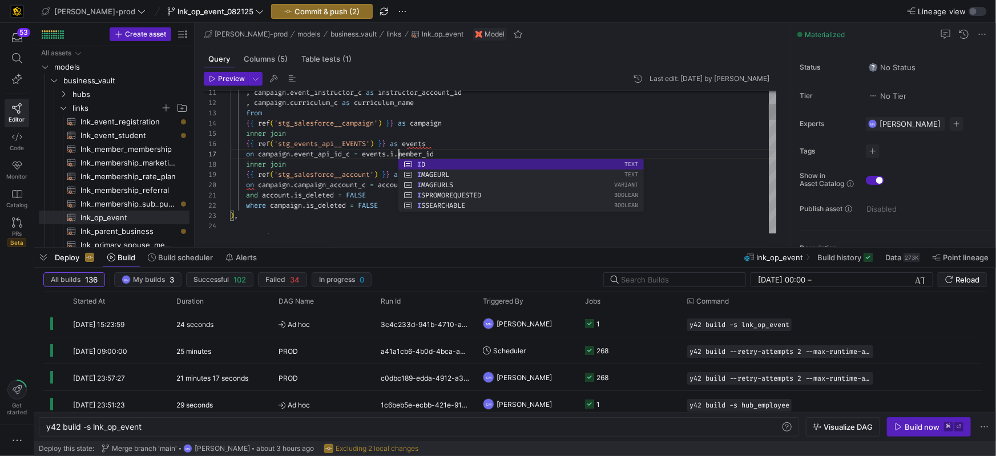
scroll to position [62, 172]
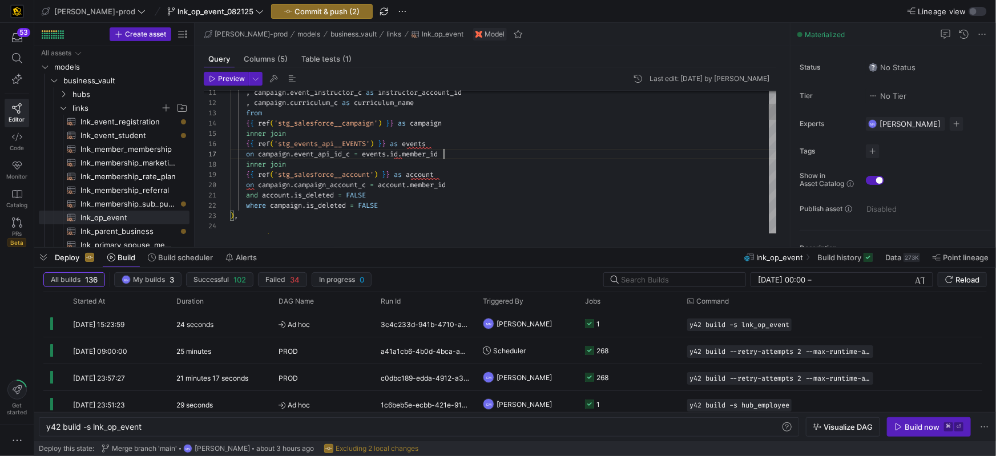
click at [529, 152] on div "on campaign . event_api_id_c = events . id . member_id" at bounding box center [503, 154] width 547 height 10
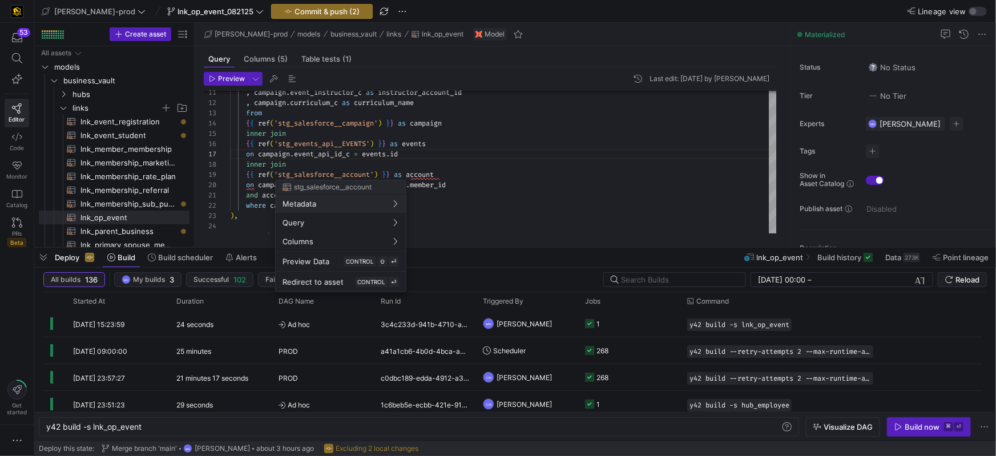
click at [419, 174] on div at bounding box center [498, 228] width 996 height 456
drag, startPoint x: 443, startPoint y: 173, endPoint x: 499, endPoint y: 173, distance: 56.5
click at [443, 173] on div "{ { ref ( 'stg_salesforce__account' ) } } as account" at bounding box center [503, 174] width 547 height 10
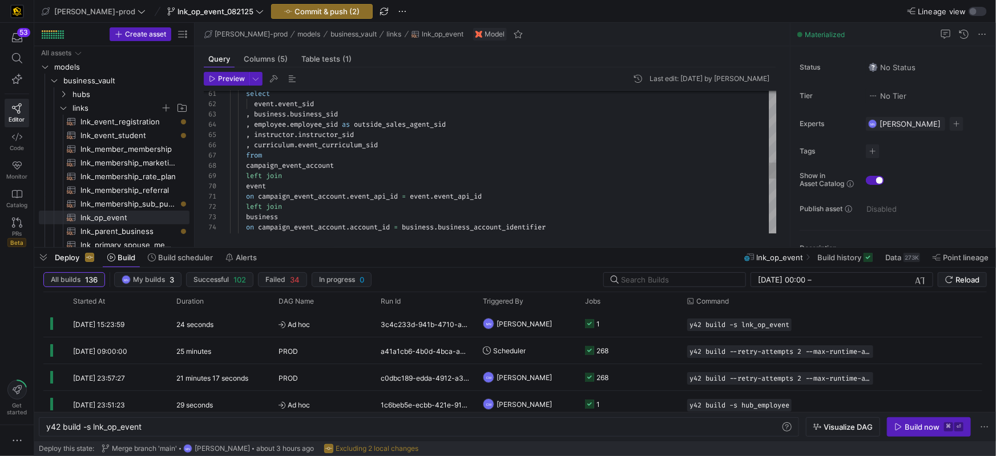
click at [265, 183] on span "event" at bounding box center [256, 185] width 20 height 9
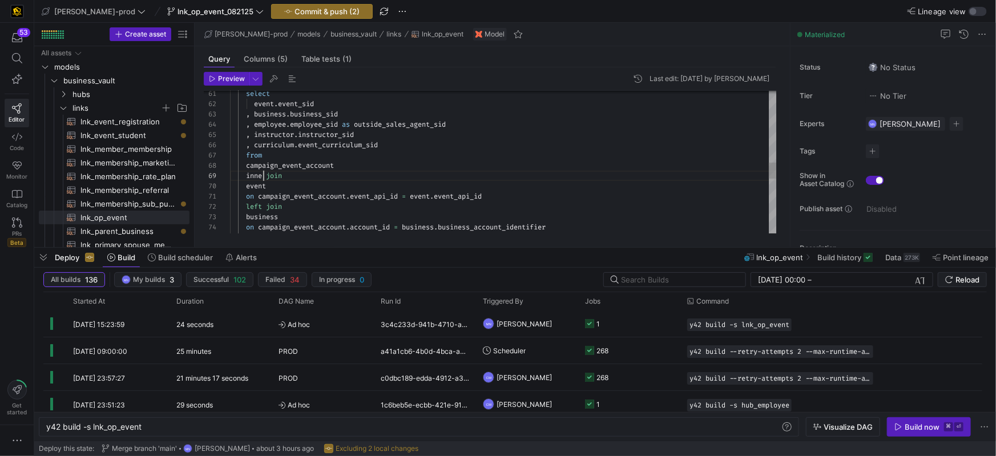
scroll to position [82, 37]
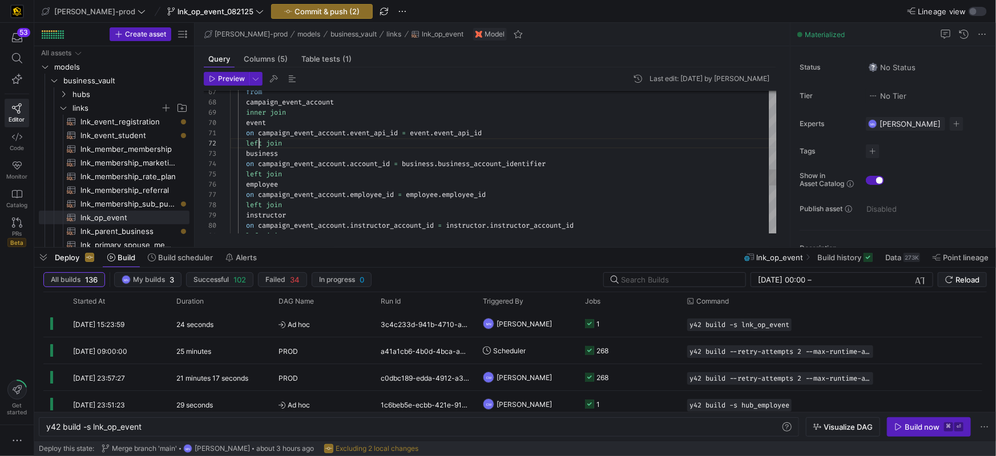
click at [258, 142] on div "from campaign_event_account inner join event on campaign_event_account . event_…" at bounding box center [503, 26] width 547 height 1252
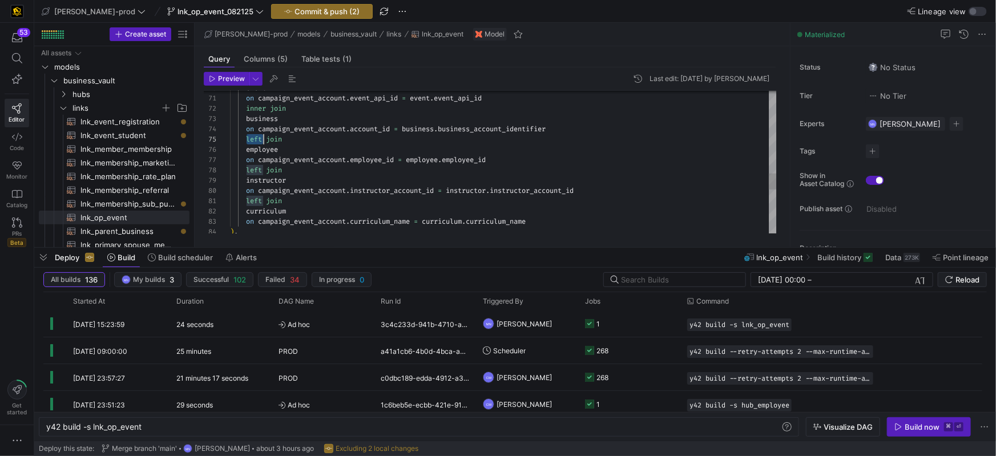
click at [257, 140] on span "left" at bounding box center [254, 139] width 16 height 9
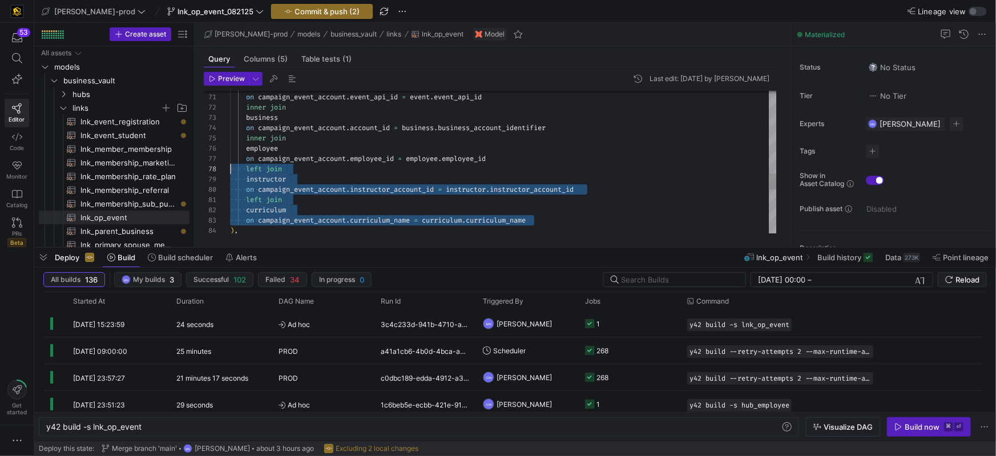
scroll to position [71, 0]
drag, startPoint x: 541, startPoint y: 222, endPoint x: 225, endPoint y: 169, distance: 321.1
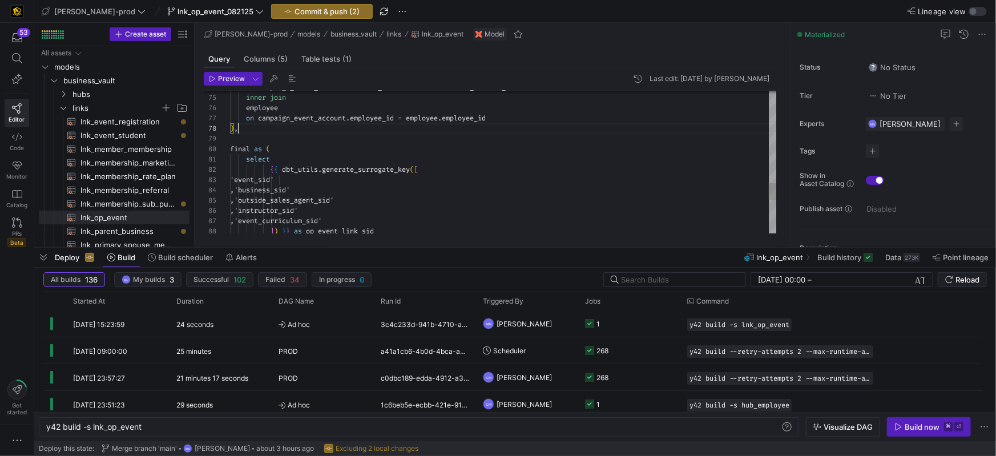
scroll to position [71, 8]
drag, startPoint x: 285, startPoint y: 132, endPoint x: 330, endPoint y: 140, distance: 45.1
click at [285, 132] on div ") ," at bounding box center [503, 128] width 547 height 10
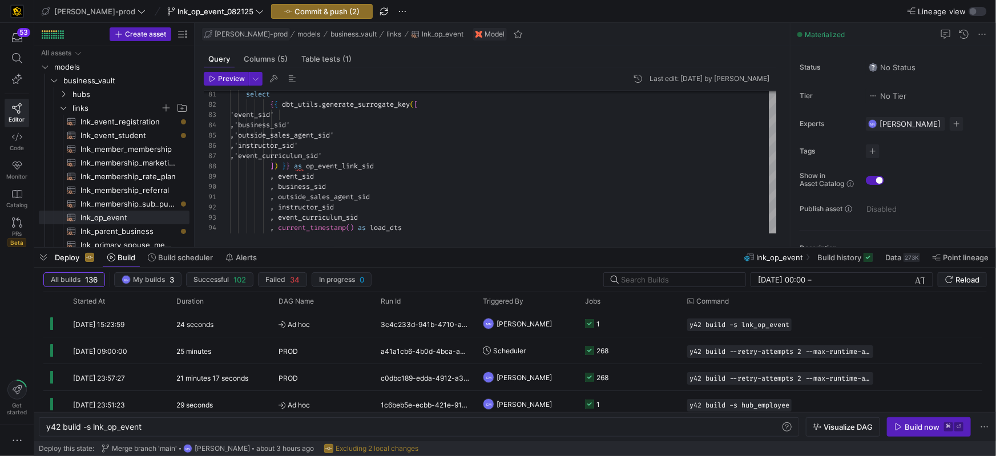
type textarea "on campaign_event_account.event_api_id = event.event_api_id inner join business…"
